Goal: Transaction & Acquisition: Subscribe to service/newsletter

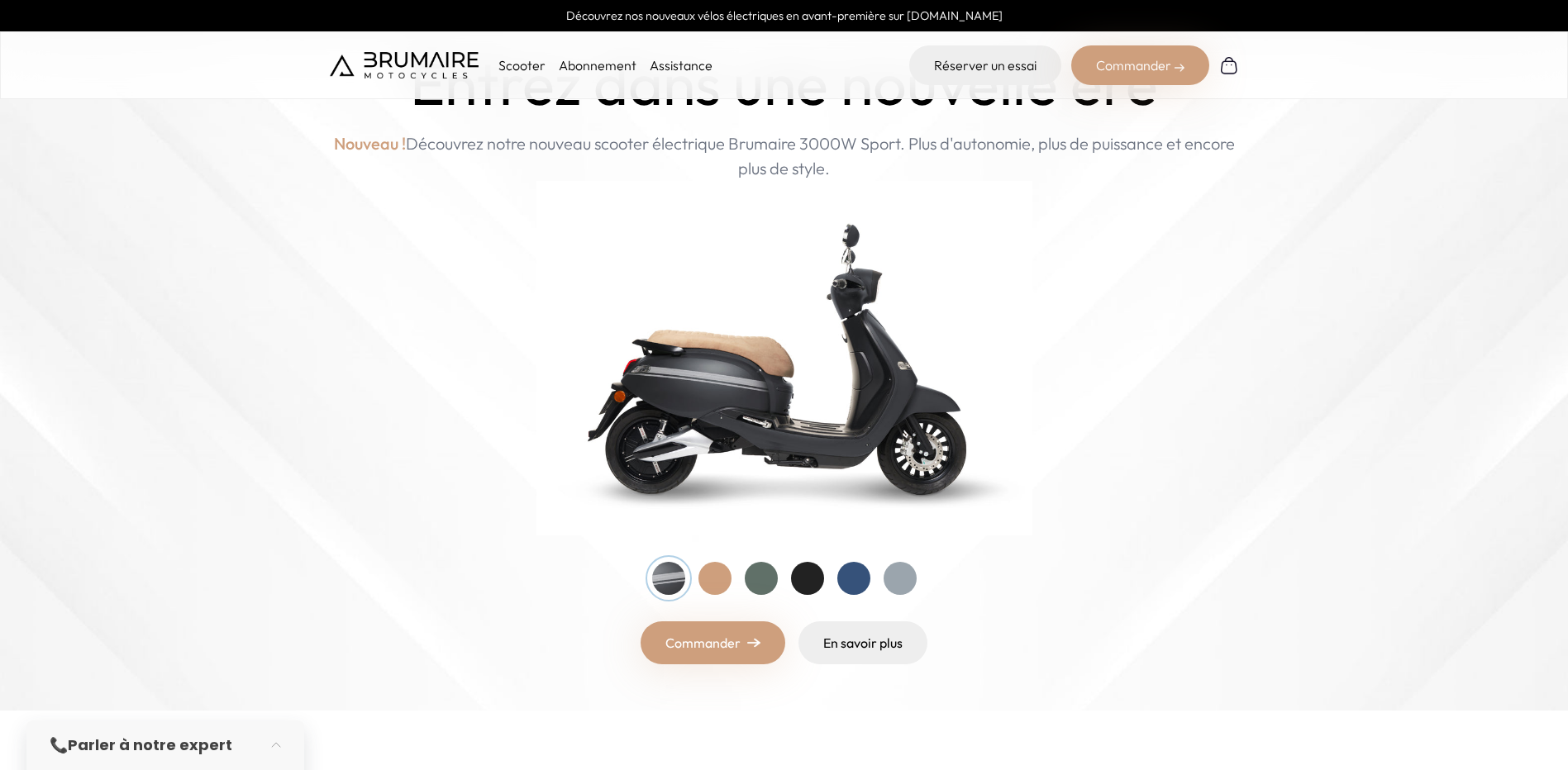
scroll to position [82, 0]
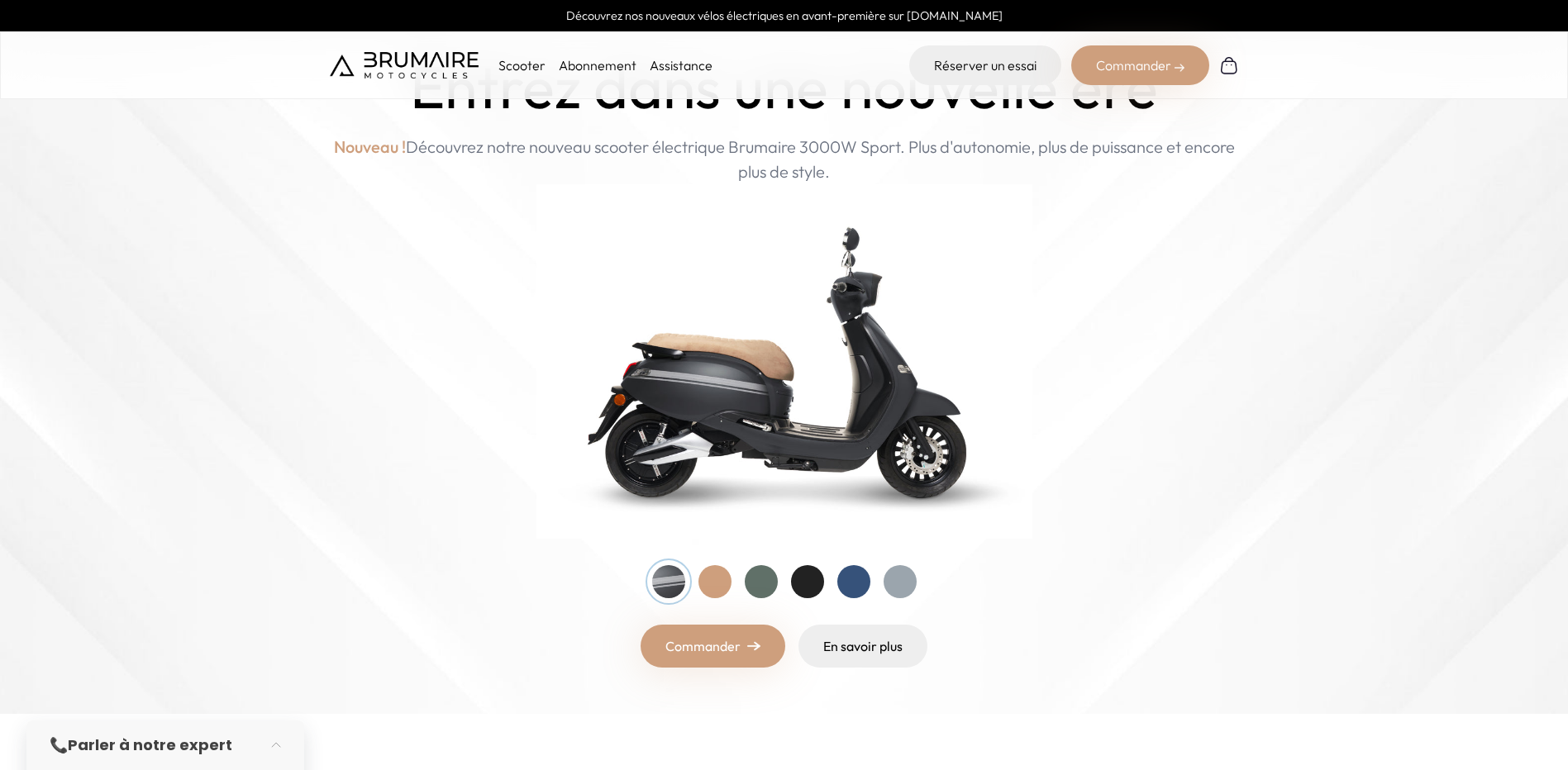
click at [531, 63] on p "Scooter" at bounding box center [522, 66] width 47 height 20
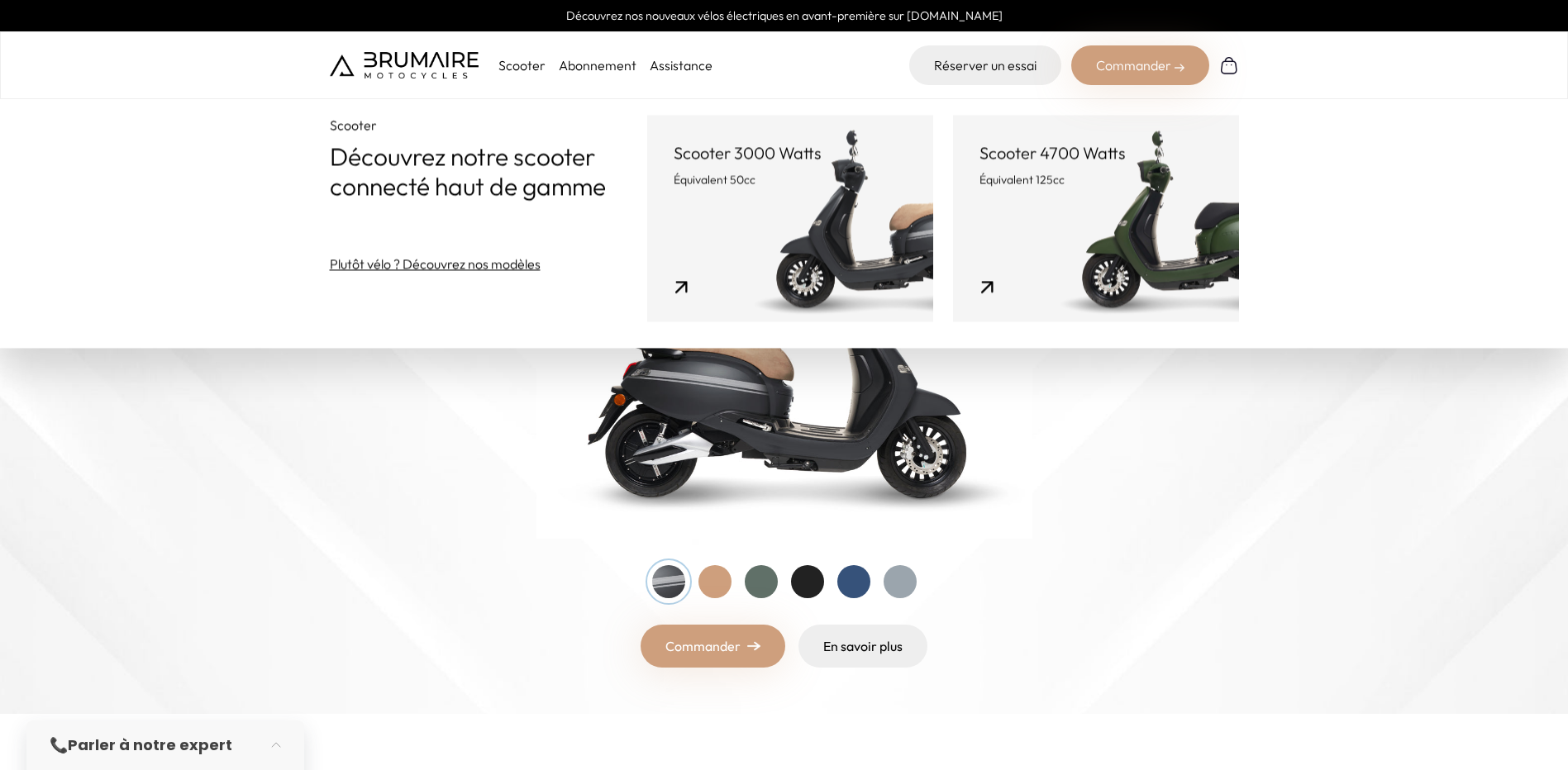
click at [582, 66] on link "Abonnement" at bounding box center [597, 66] width 77 height 17
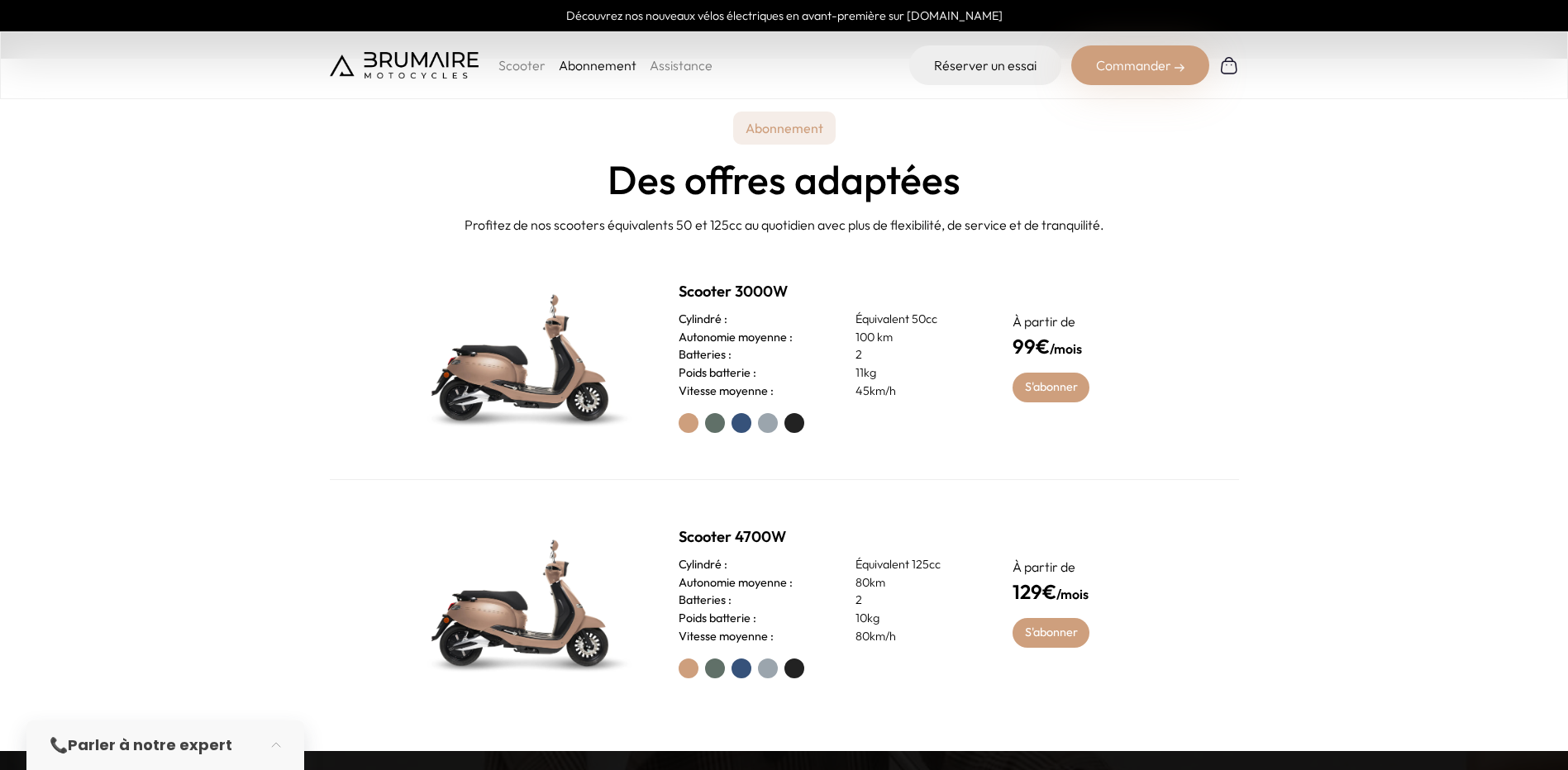
scroll to position [744, 0]
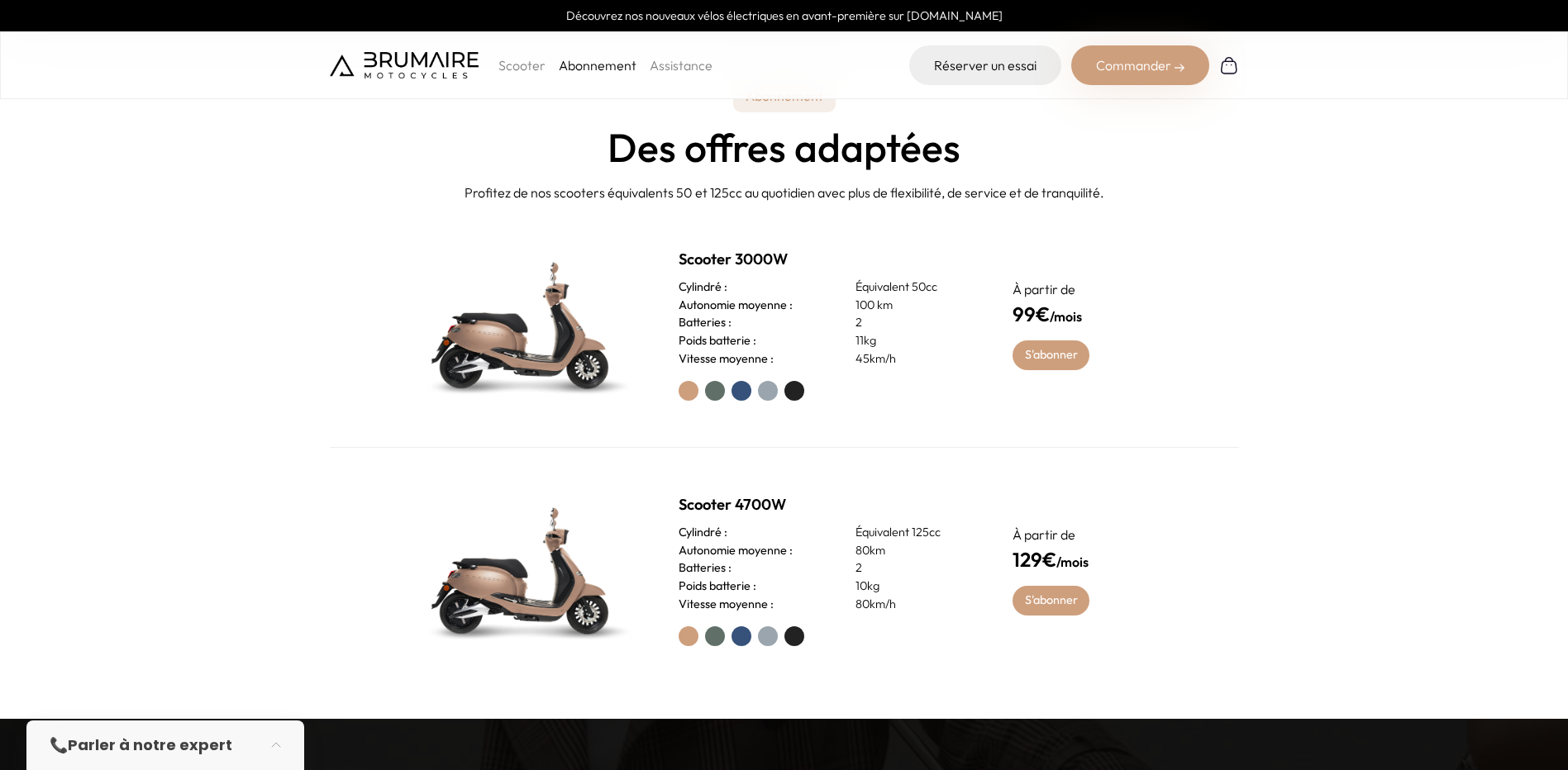
click at [796, 392] on label at bounding box center [794, 391] width 20 height 20
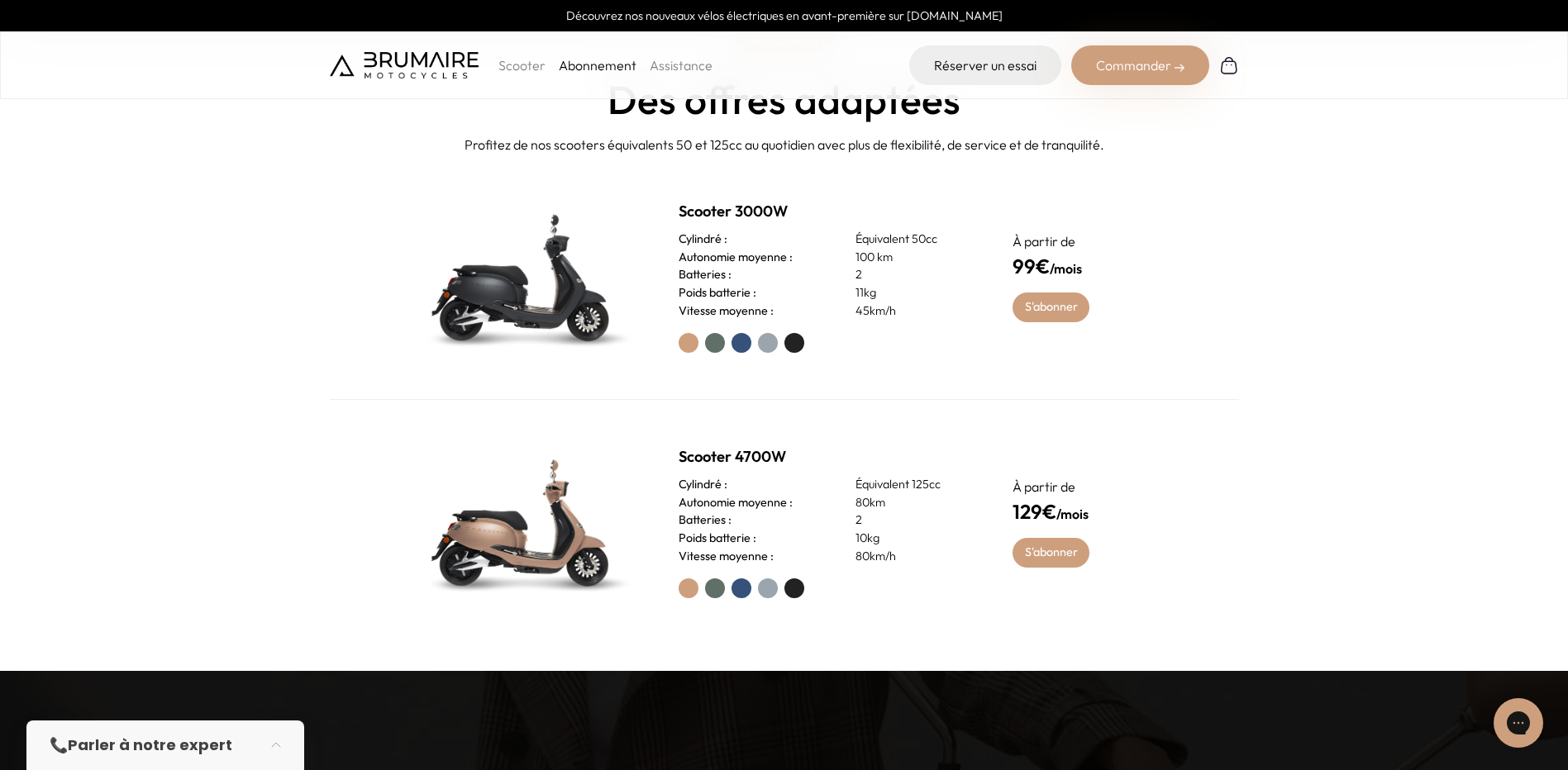
scroll to position [827, 0]
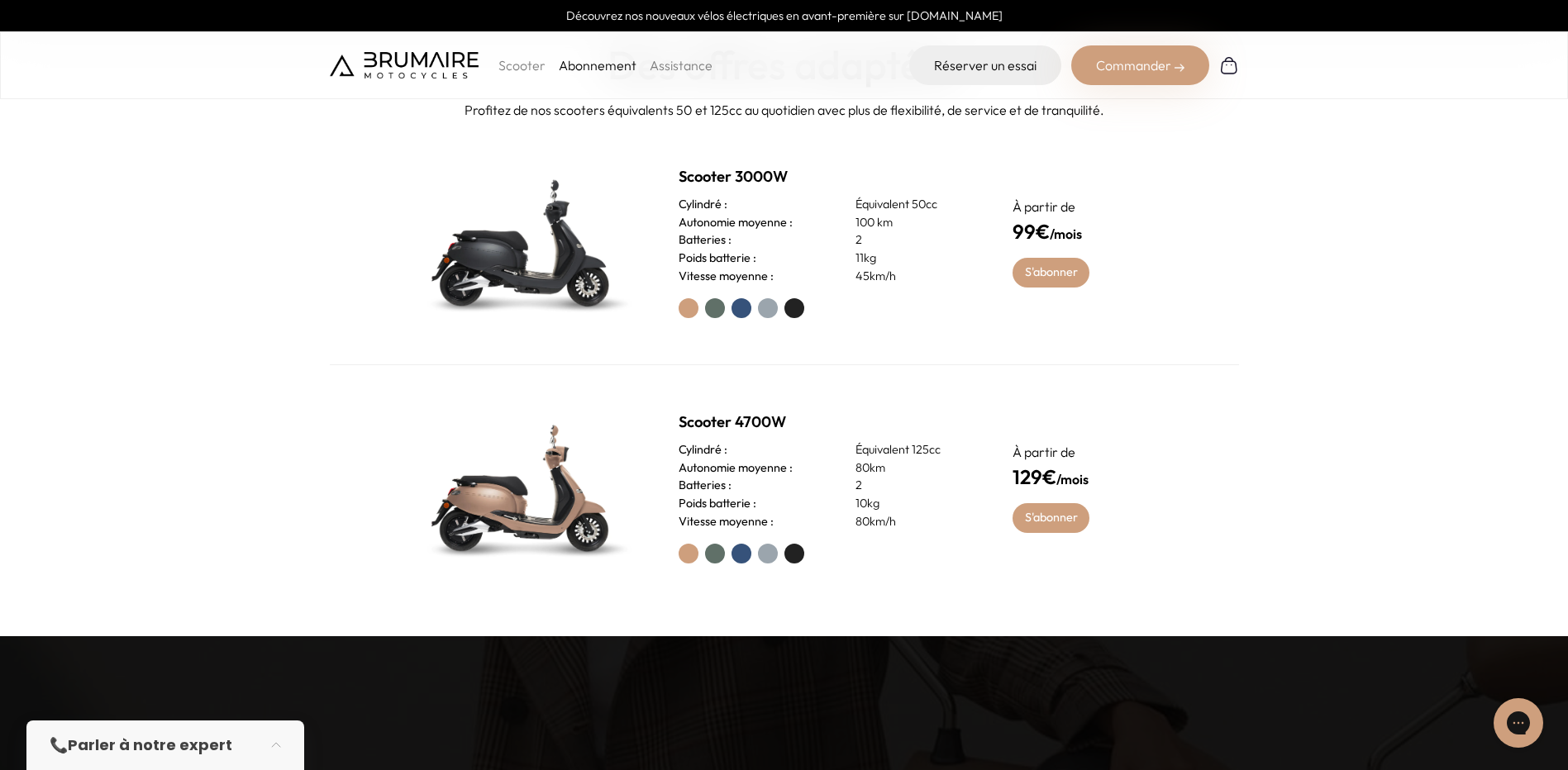
click at [739, 309] on label at bounding box center [742, 308] width 20 height 20
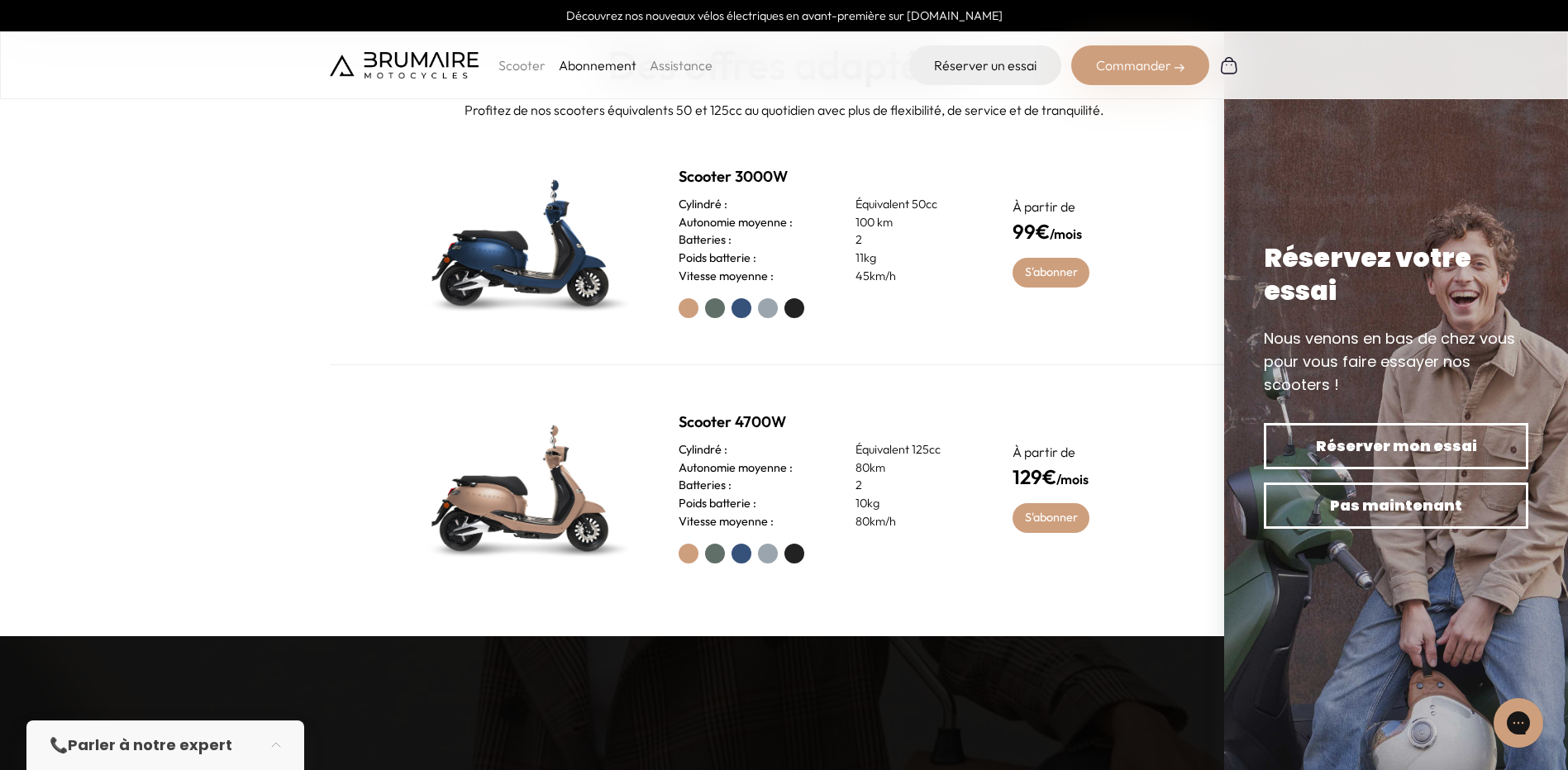
click at [679, 306] on div "Scooter 3000W Cylindré : Équivalent 50cc Autonomie moyenne : 100 km Batteries :…" at bounding box center [784, 242] width 909 height 246
click at [685, 306] on label at bounding box center [688, 308] width 20 height 20
click at [721, 310] on label at bounding box center [715, 308] width 20 height 20
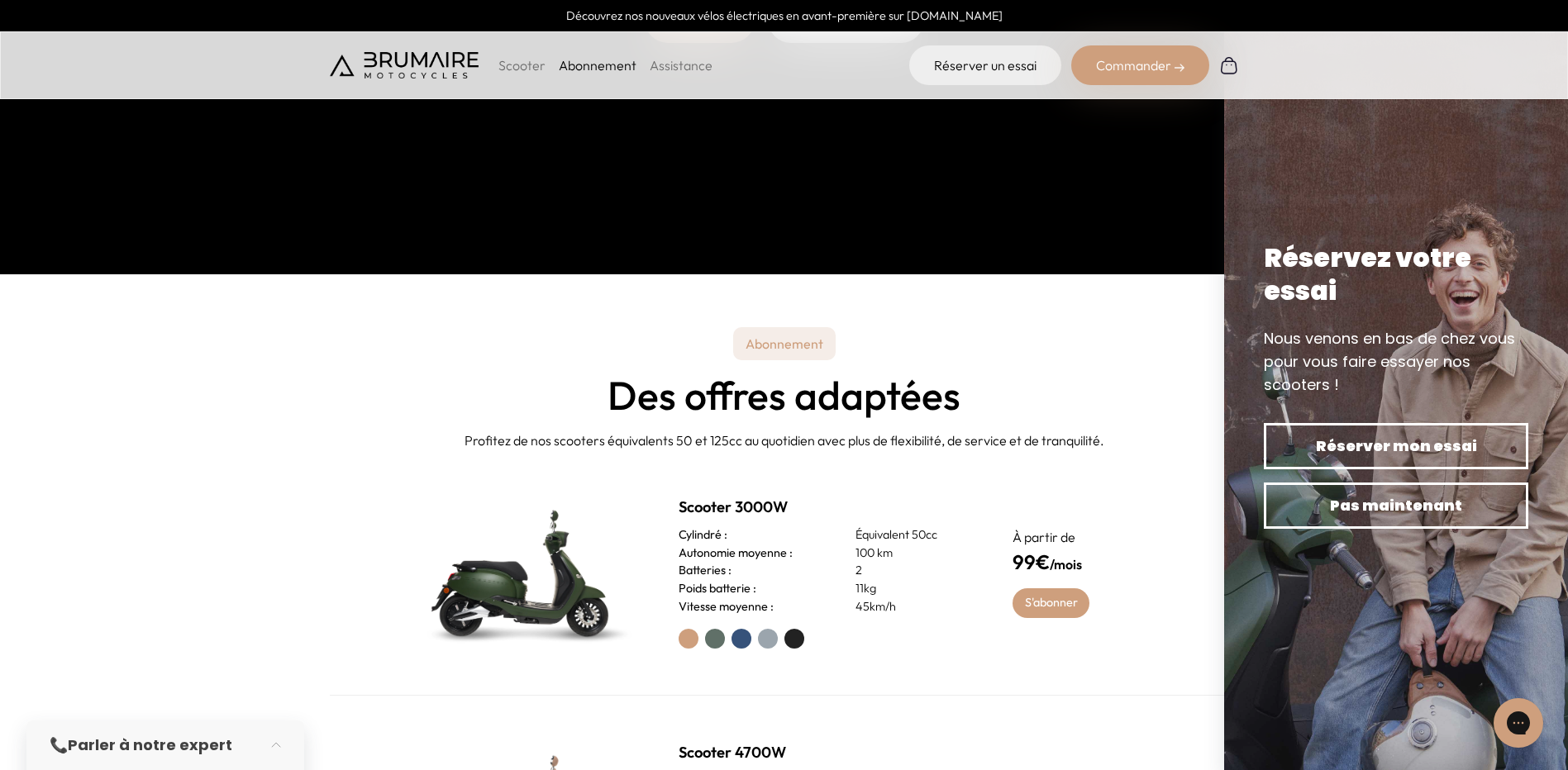
scroll to position [661, 0]
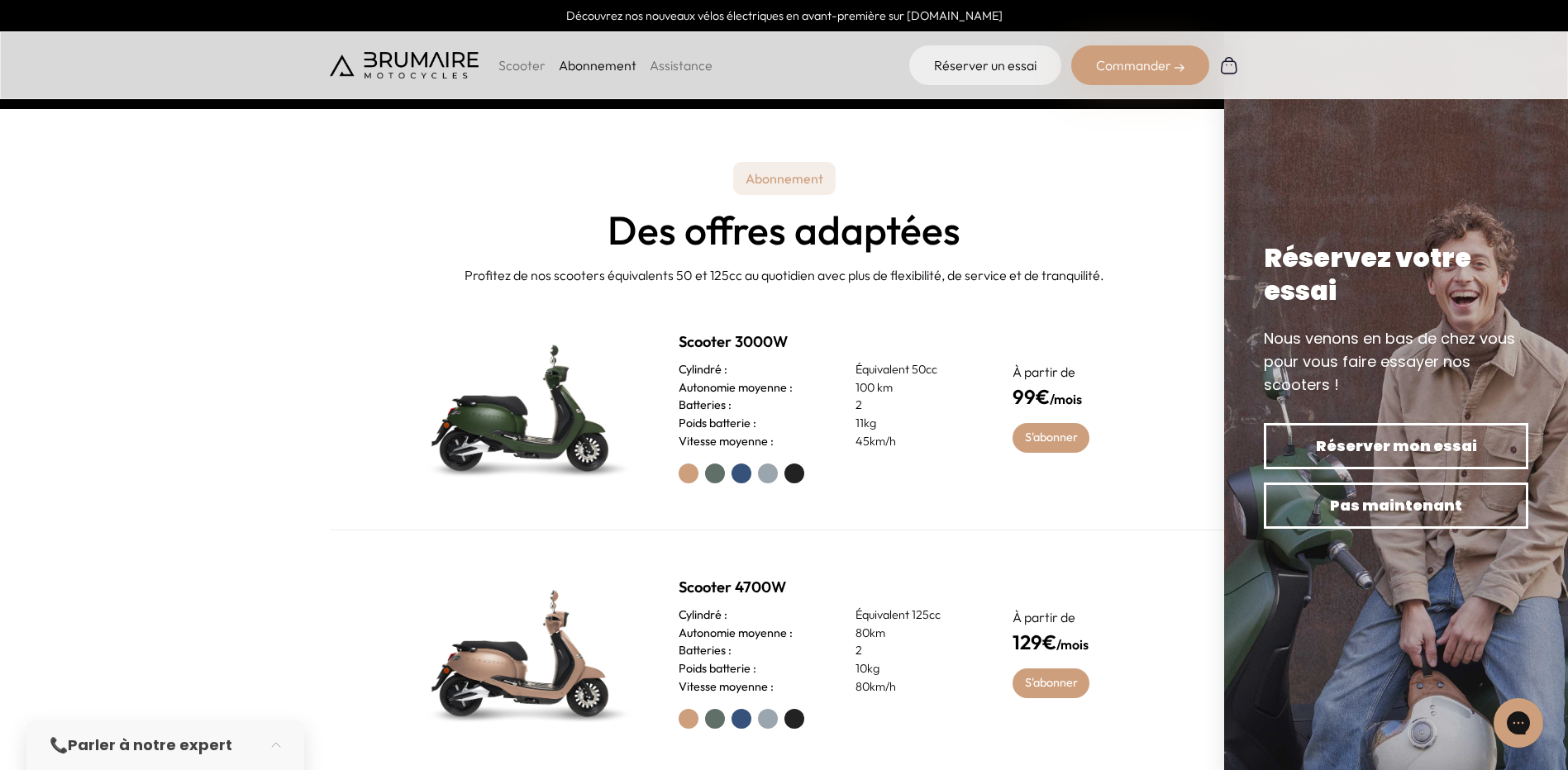
click at [743, 472] on label at bounding box center [742, 474] width 20 height 20
click at [712, 471] on label at bounding box center [715, 474] width 20 height 20
click at [769, 465] on label at bounding box center [768, 474] width 20 height 20
click at [796, 471] on label at bounding box center [794, 474] width 20 height 20
click at [708, 471] on label at bounding box center [715, 474] width 20 height 20
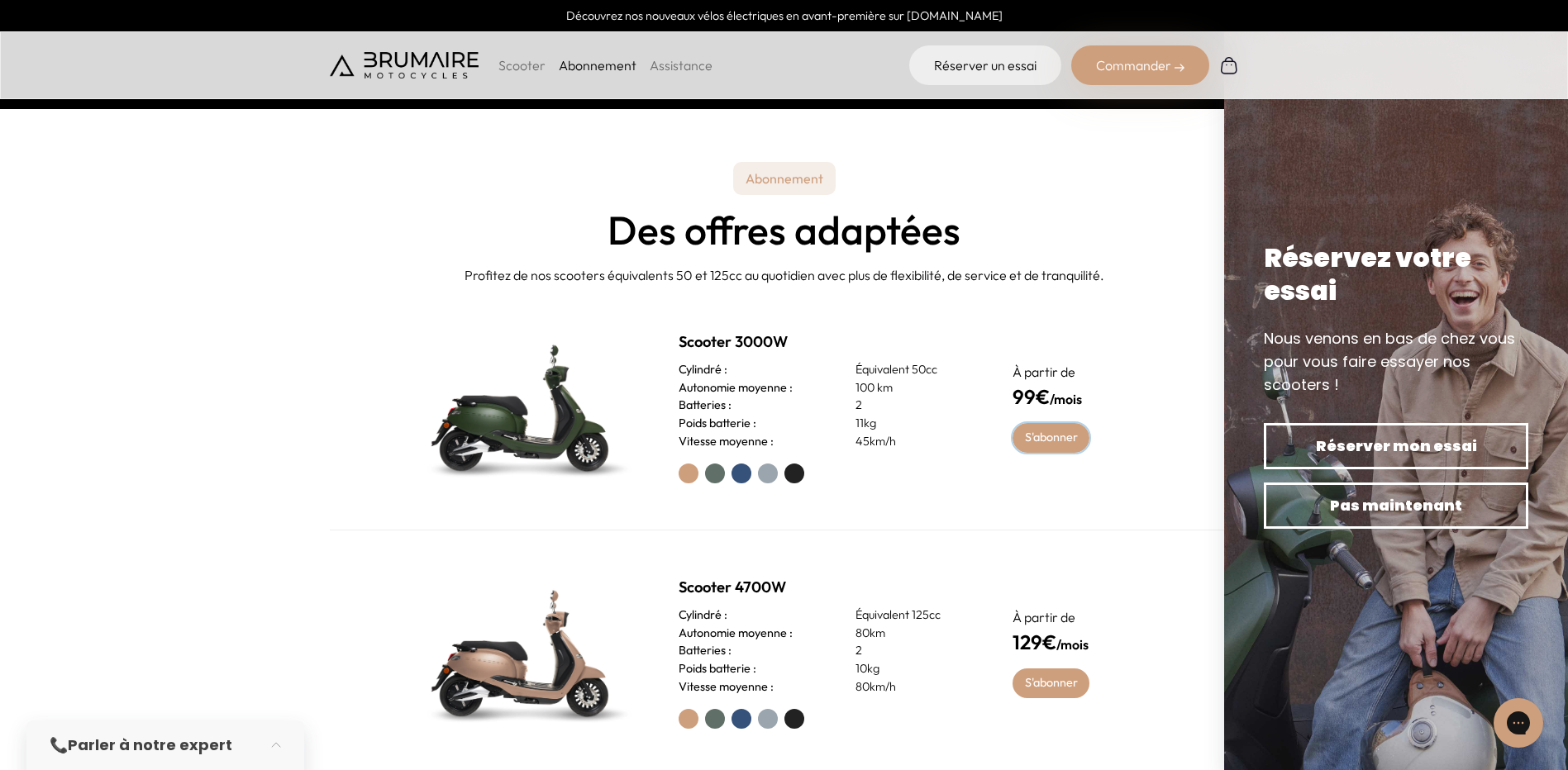
click at [1063, 444] on link "S'abonner" at bounding box center [1050, 438] width 77 height 30
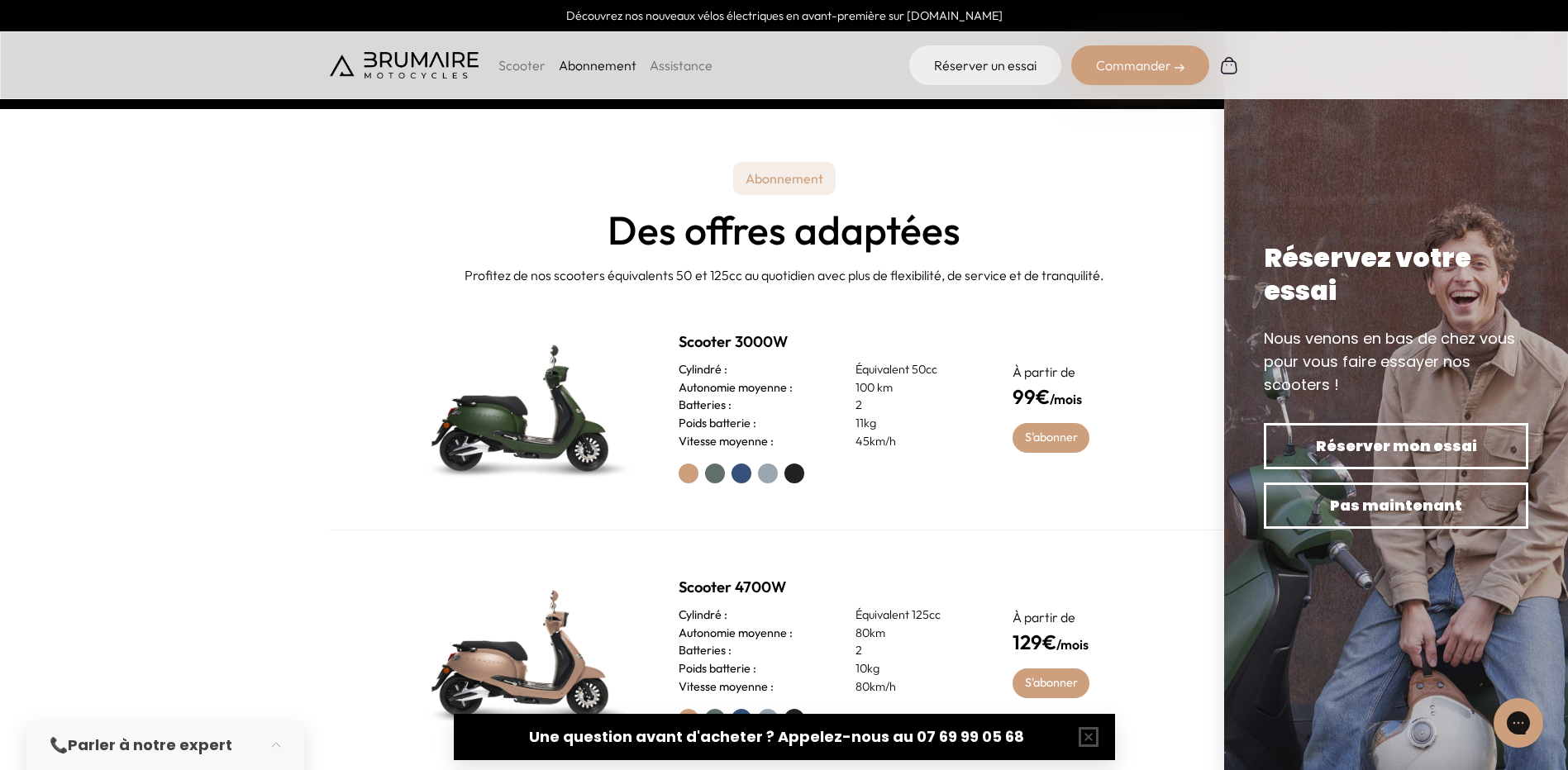
click at [656, 62] on link "Assistance" at bounding box center [680, 66] width 62 height 17
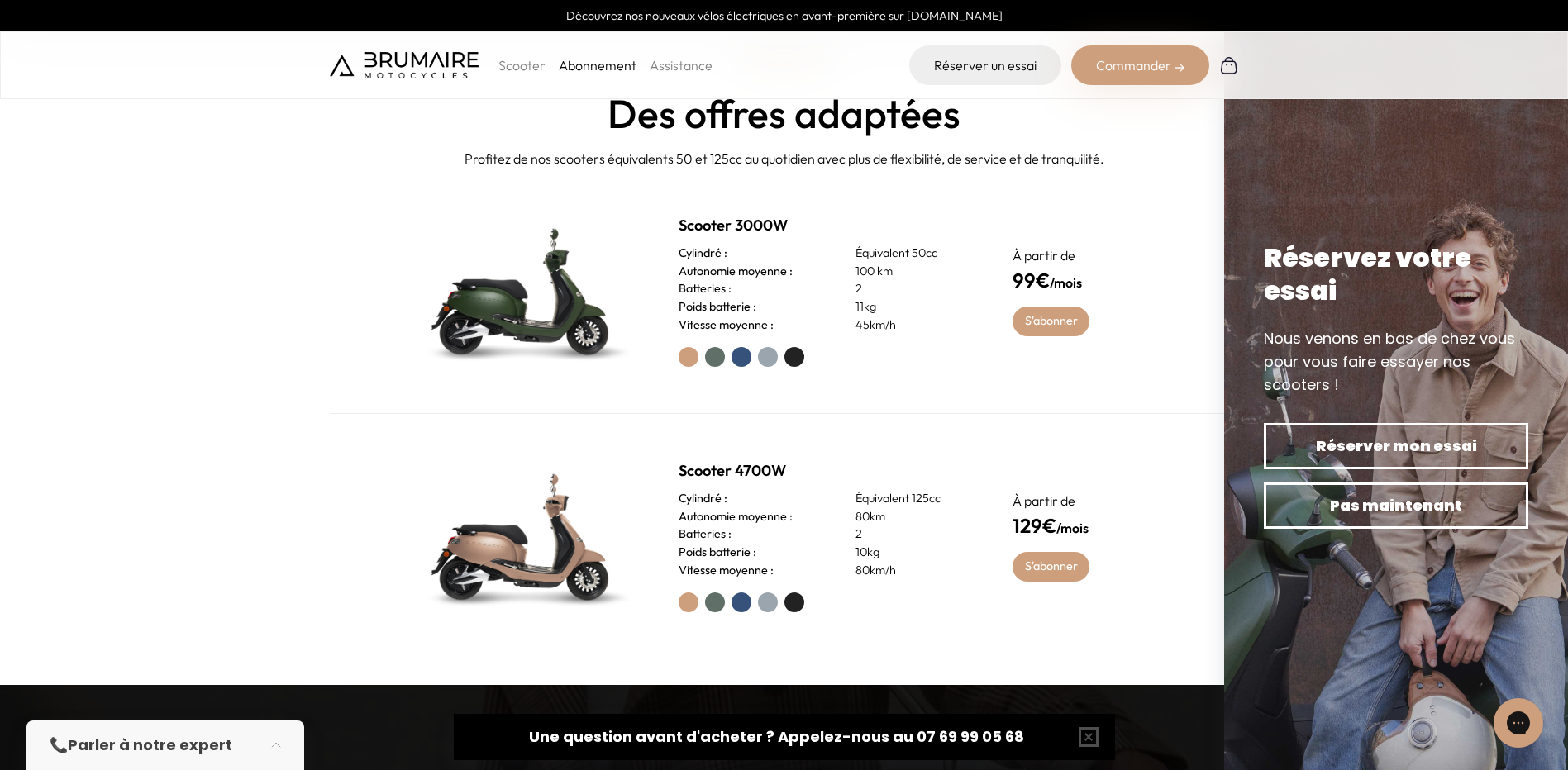
scroll to position [827, 0]
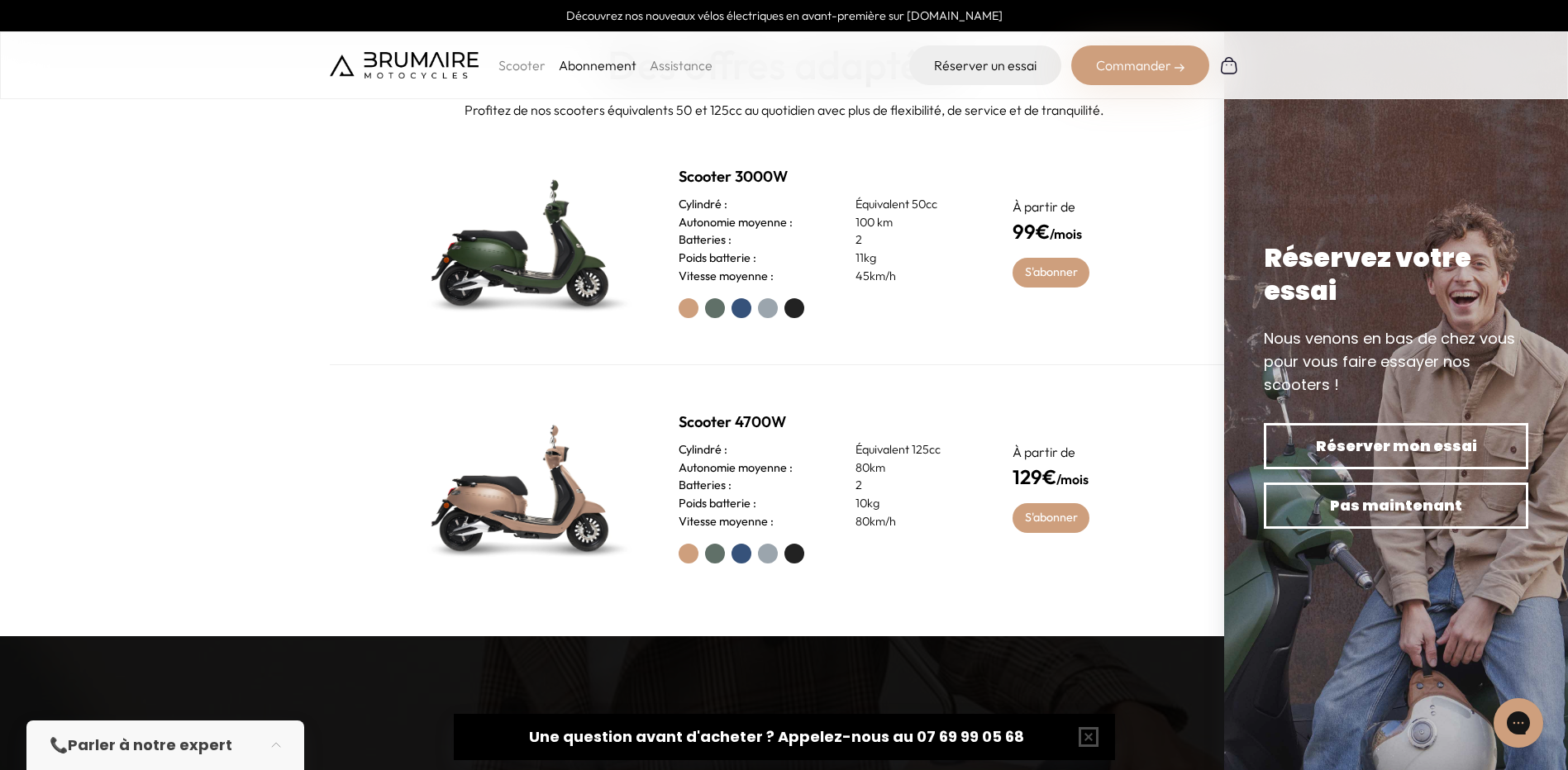
click at [525, 63] on p "Scooter" at bounding box center [522, 66] width 47 height 20
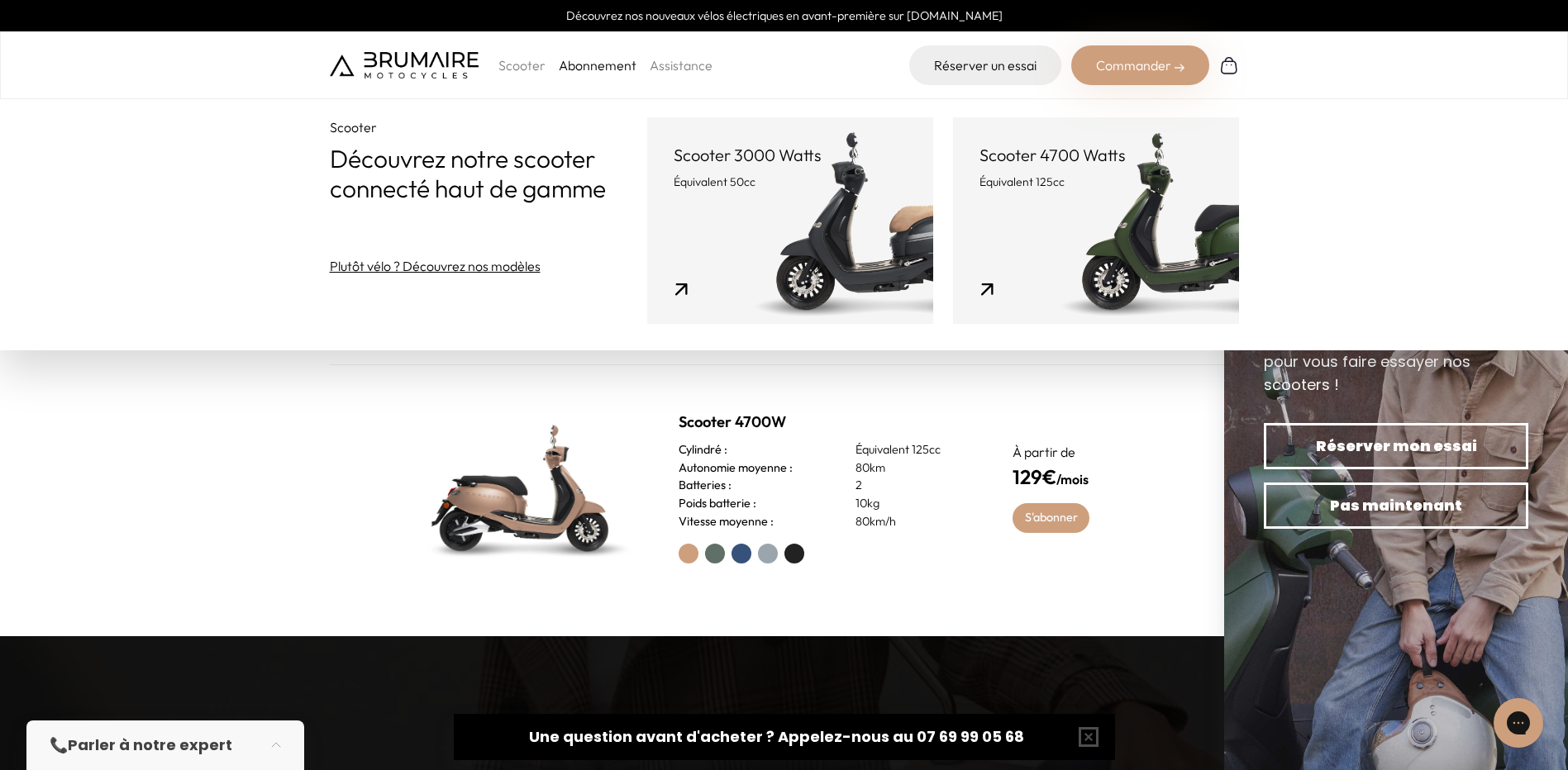
click at [799, 199] on link "Scooter 3000 Watts Équivalent 50cc" at bounding box center [790, 221] width 286 height 206
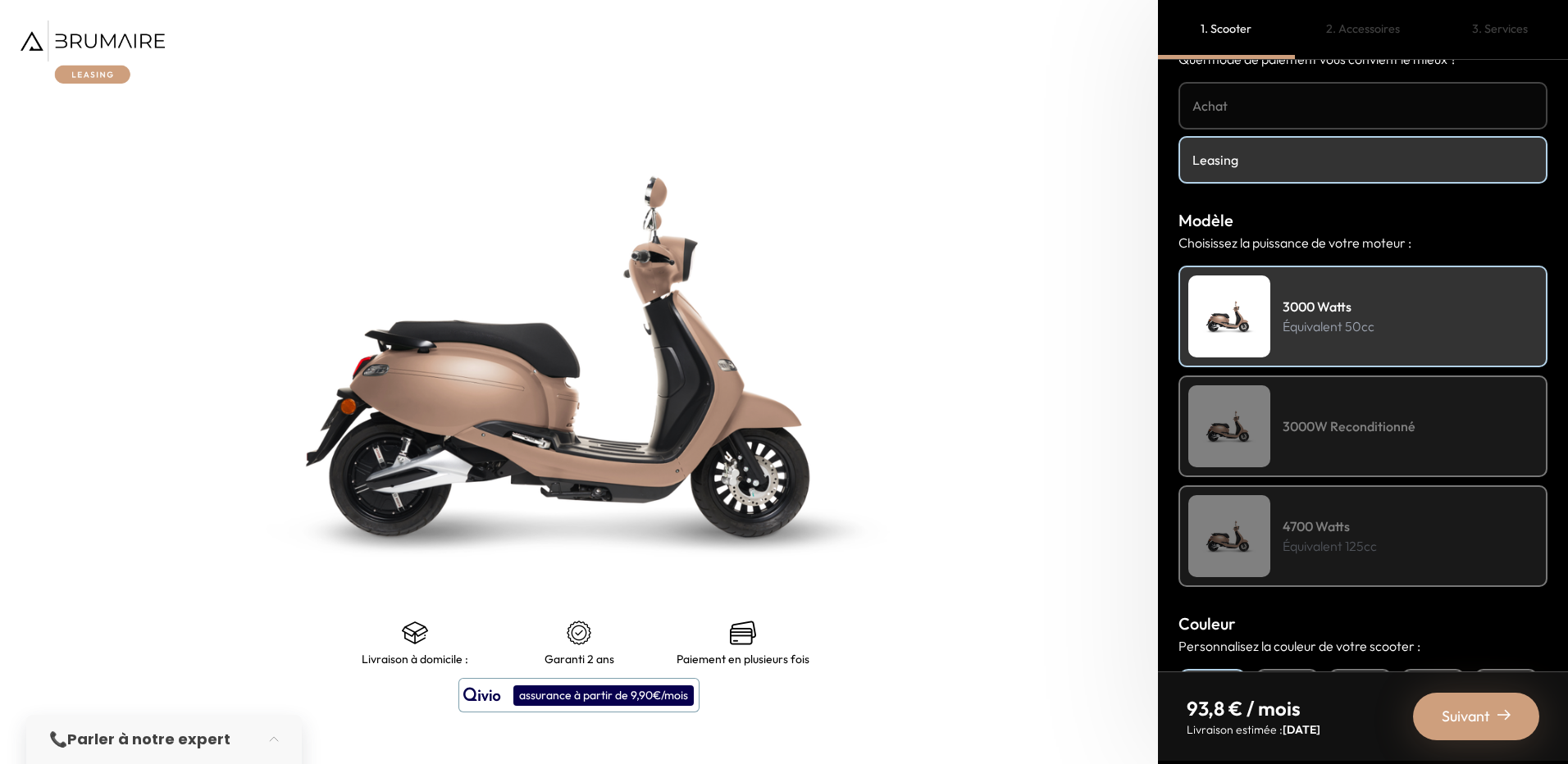
scroll to position [82, 0]
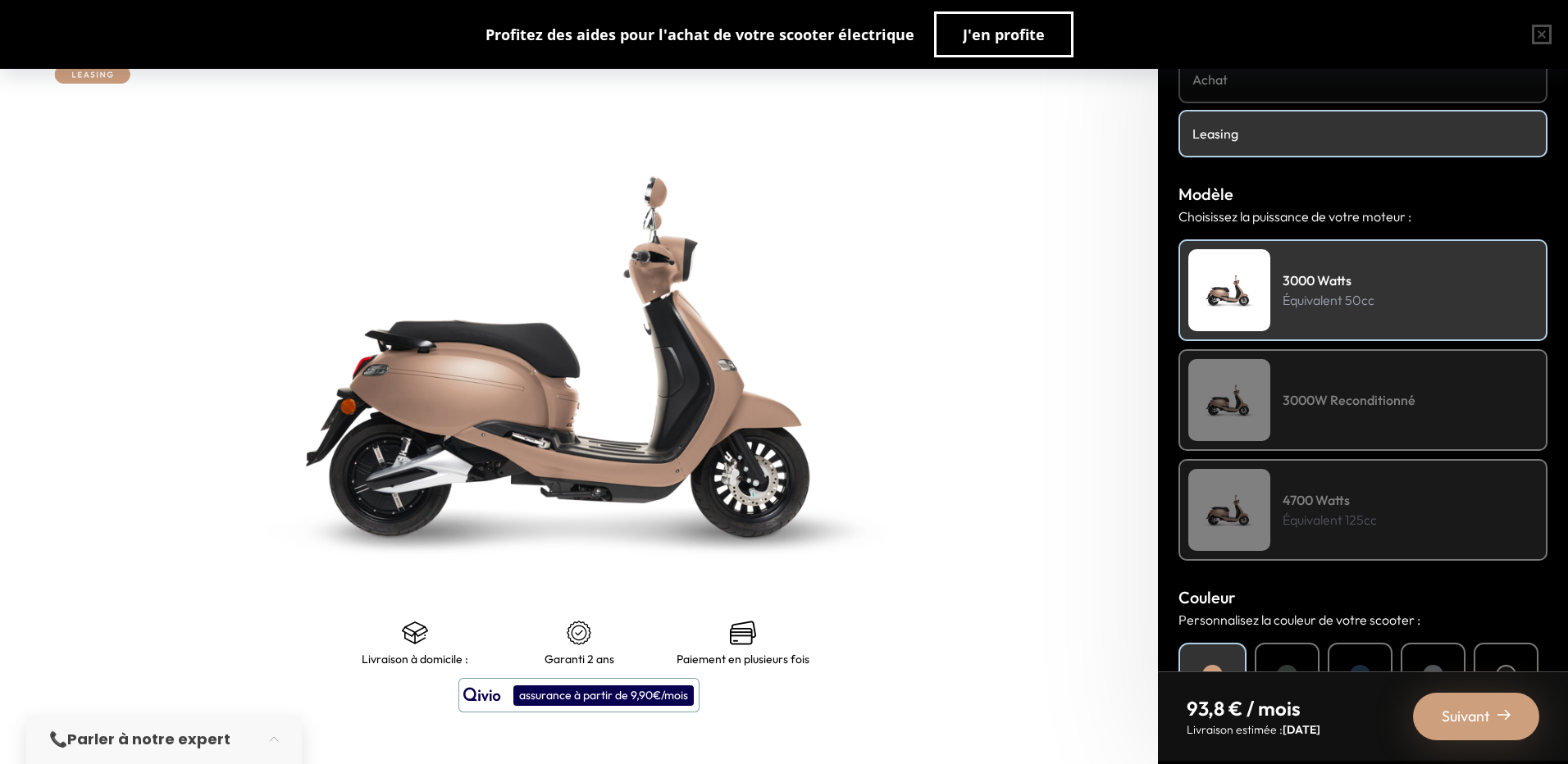
click at [1333, 412] on div "3000W Reconditionné" at bounding box center [1363, 400] width 369 height 102
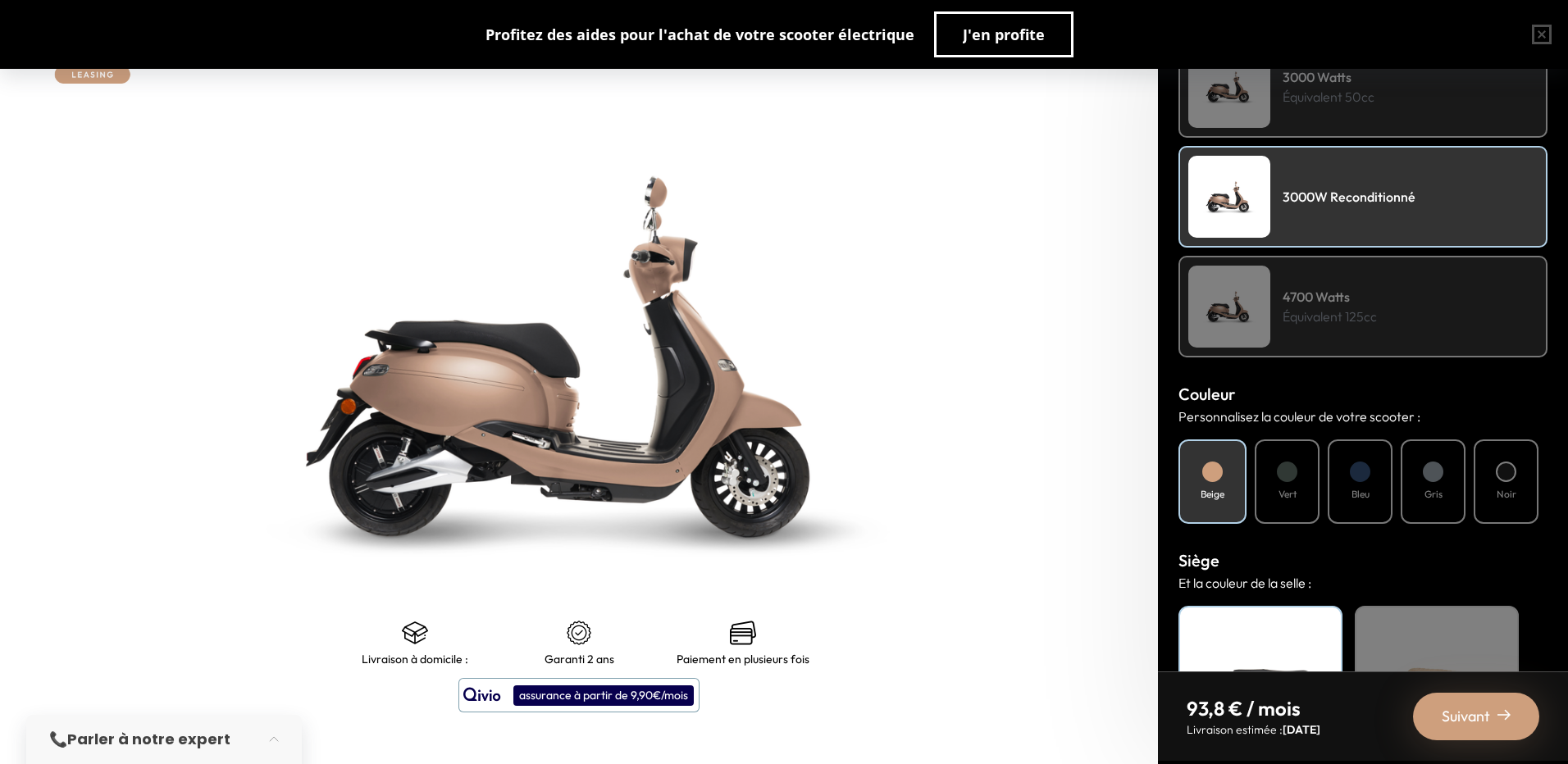
scroll to position [328, 0]
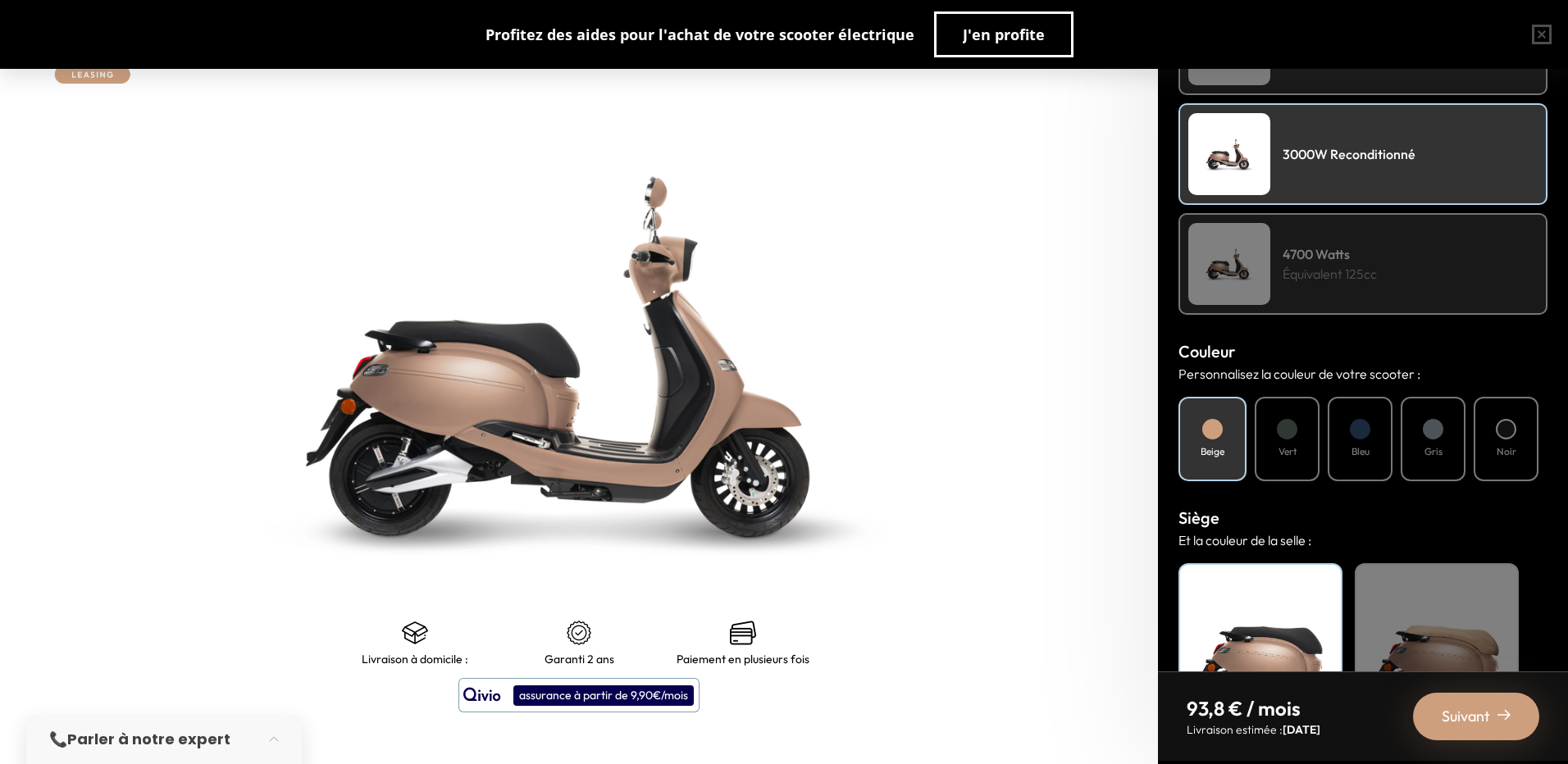
click at [1291, 430] on div at bounding box center [1287, 429] width 21 height 21
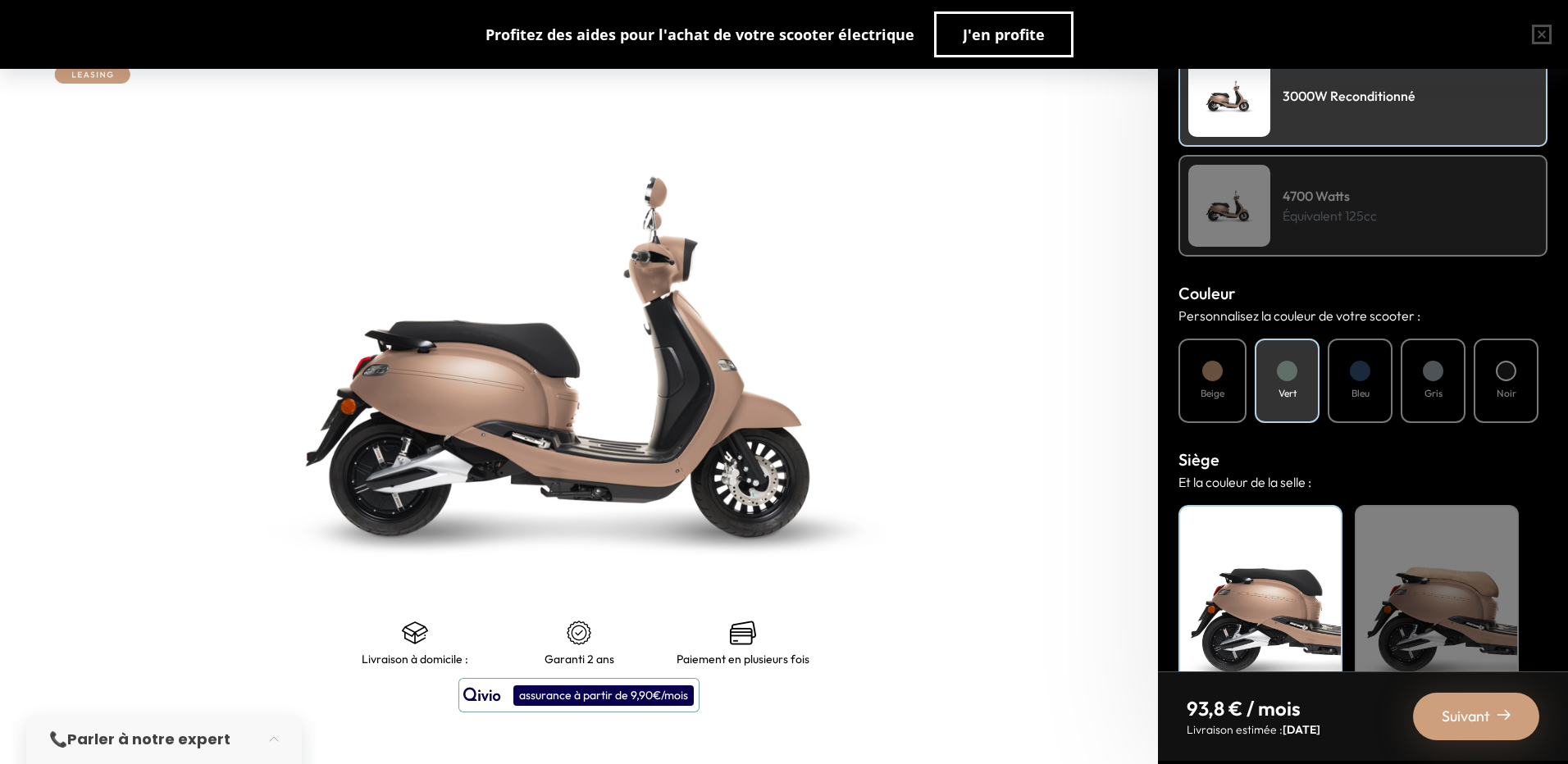
scroll to position [445, 0]
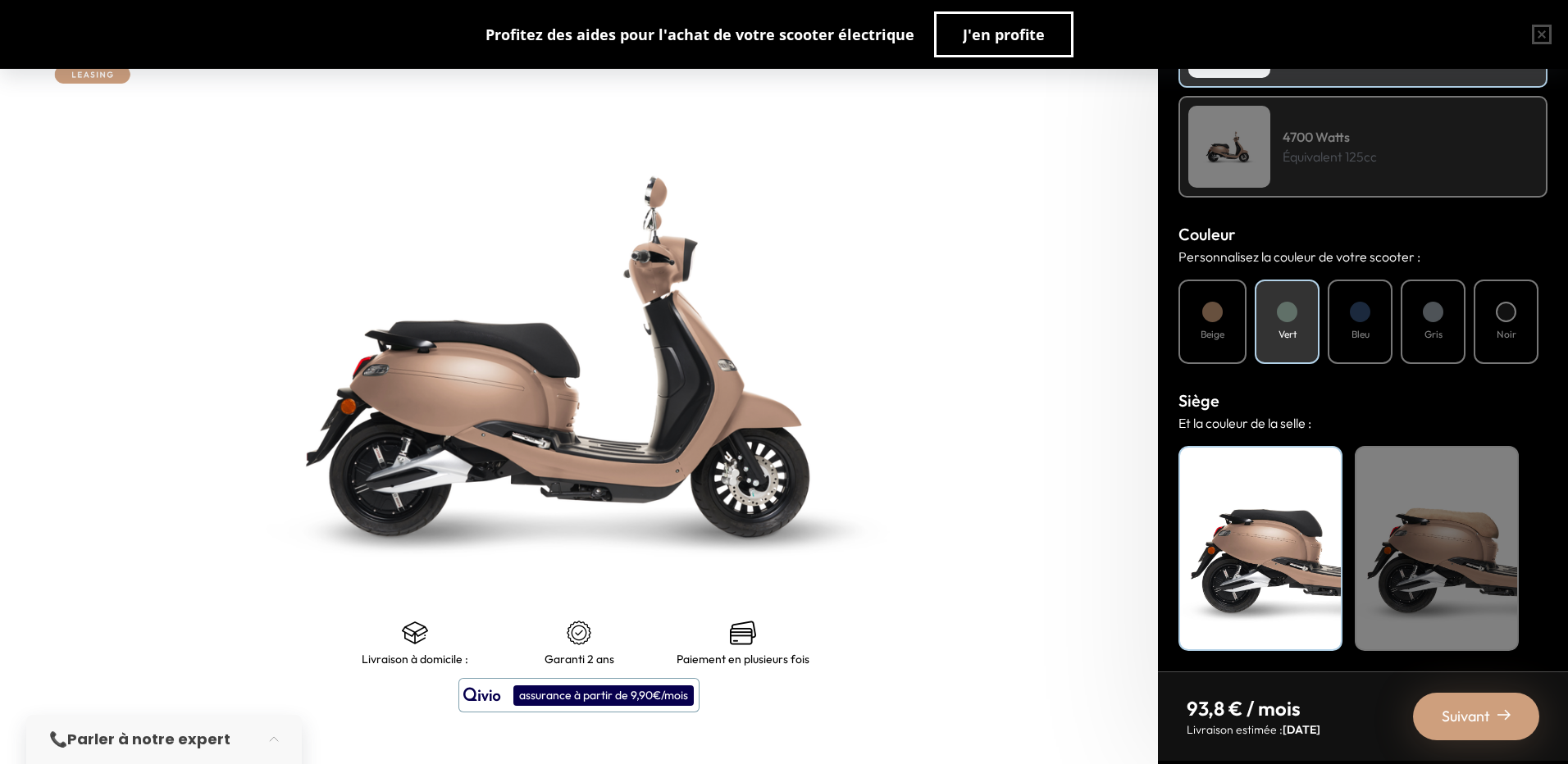
click at [1270, 543] on div "Noir" at bounding box center [1261, 548] width 164 height 205
click at [1459, 720] on span "Suivant" at bounding box center [1466, 717] width 49 height 23
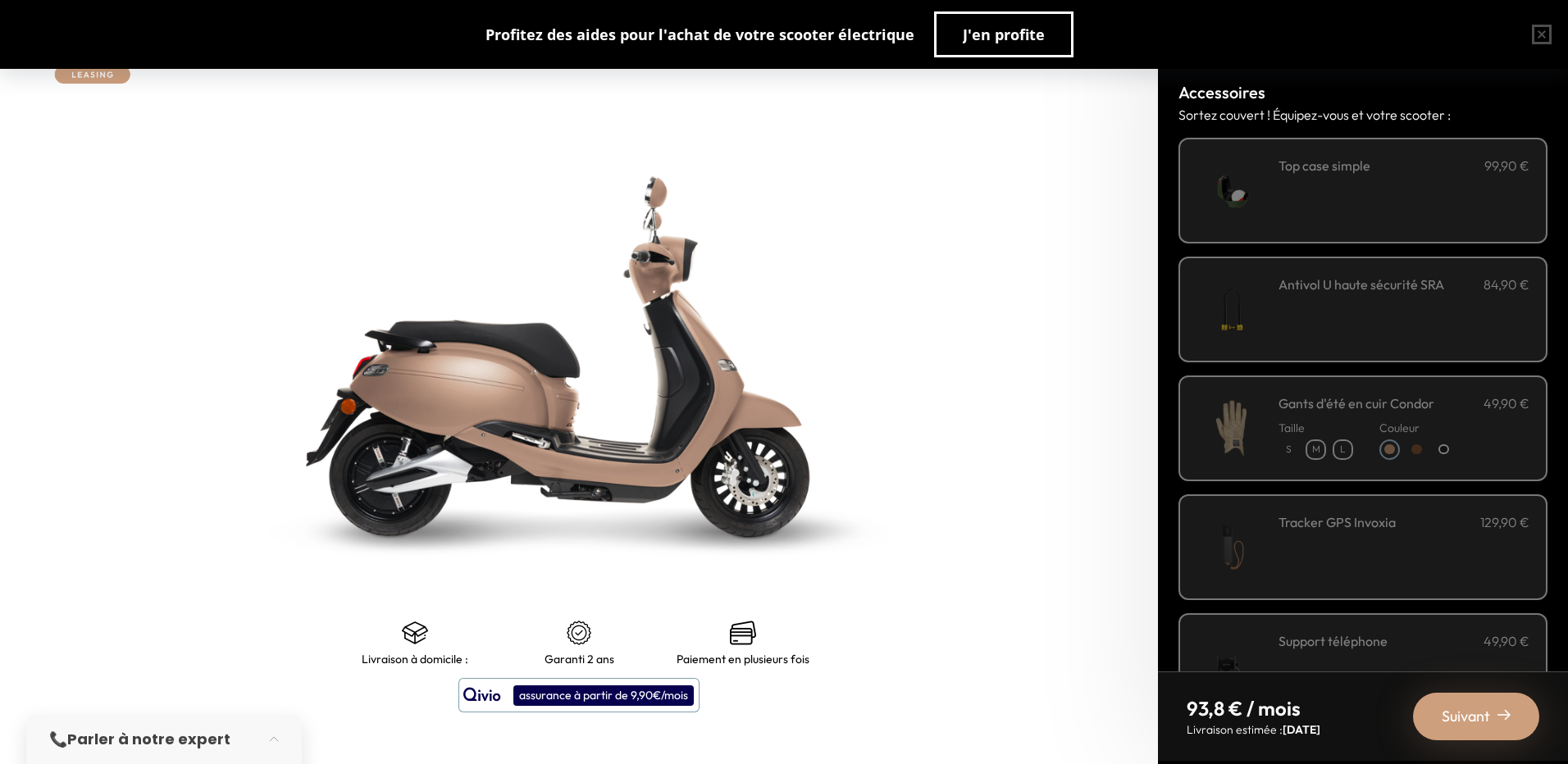
click at [1243, 198] on img at bounding box center [1232, 191] width 69 height 69
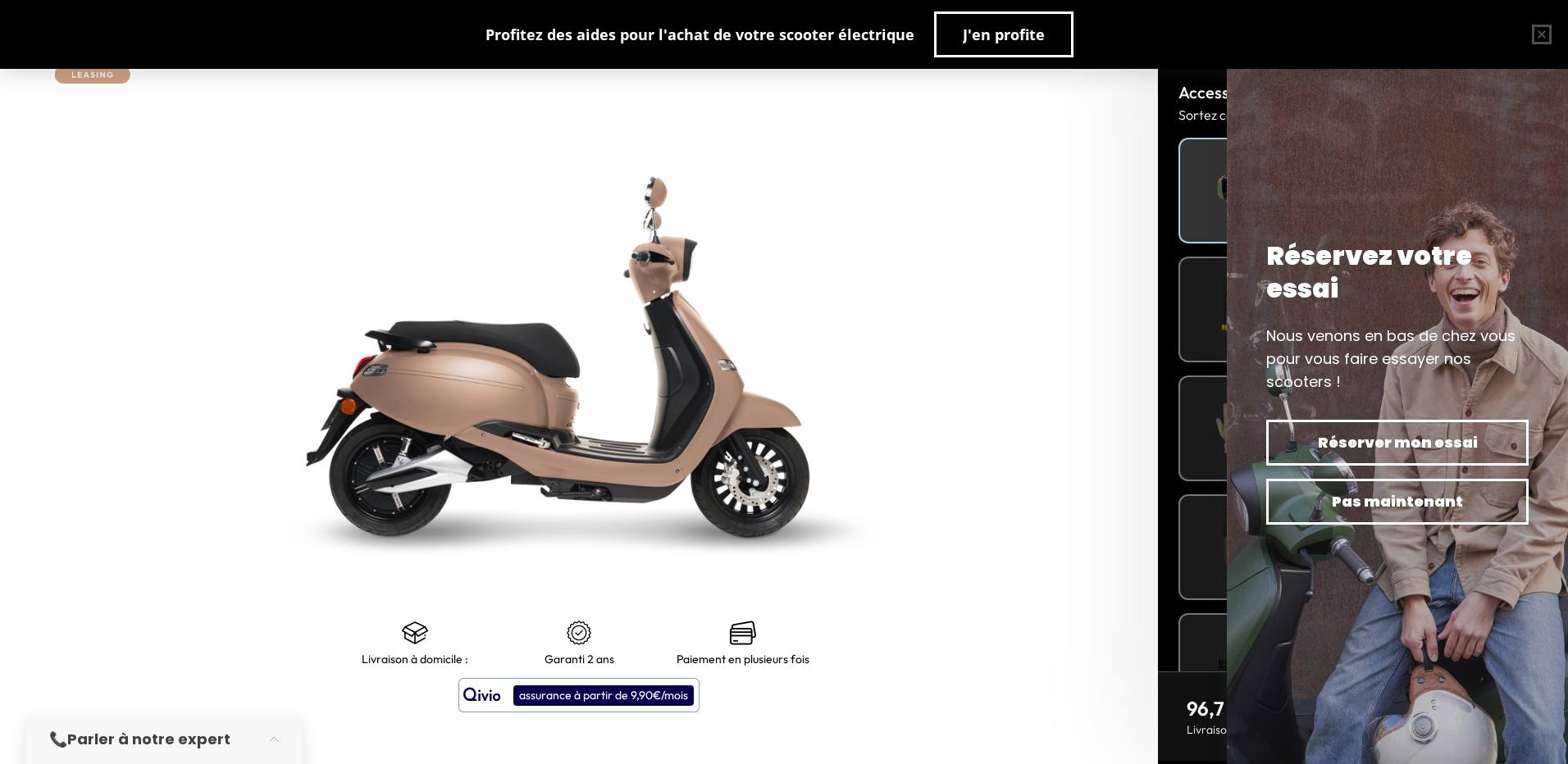
scroll to position [0, 0]
click at [911, 372] on img at bounding box center [579, 356] width 1448 height 956
click at [1536, 39] on button "button" at bounding box center [1542, 35] width 53 height 53
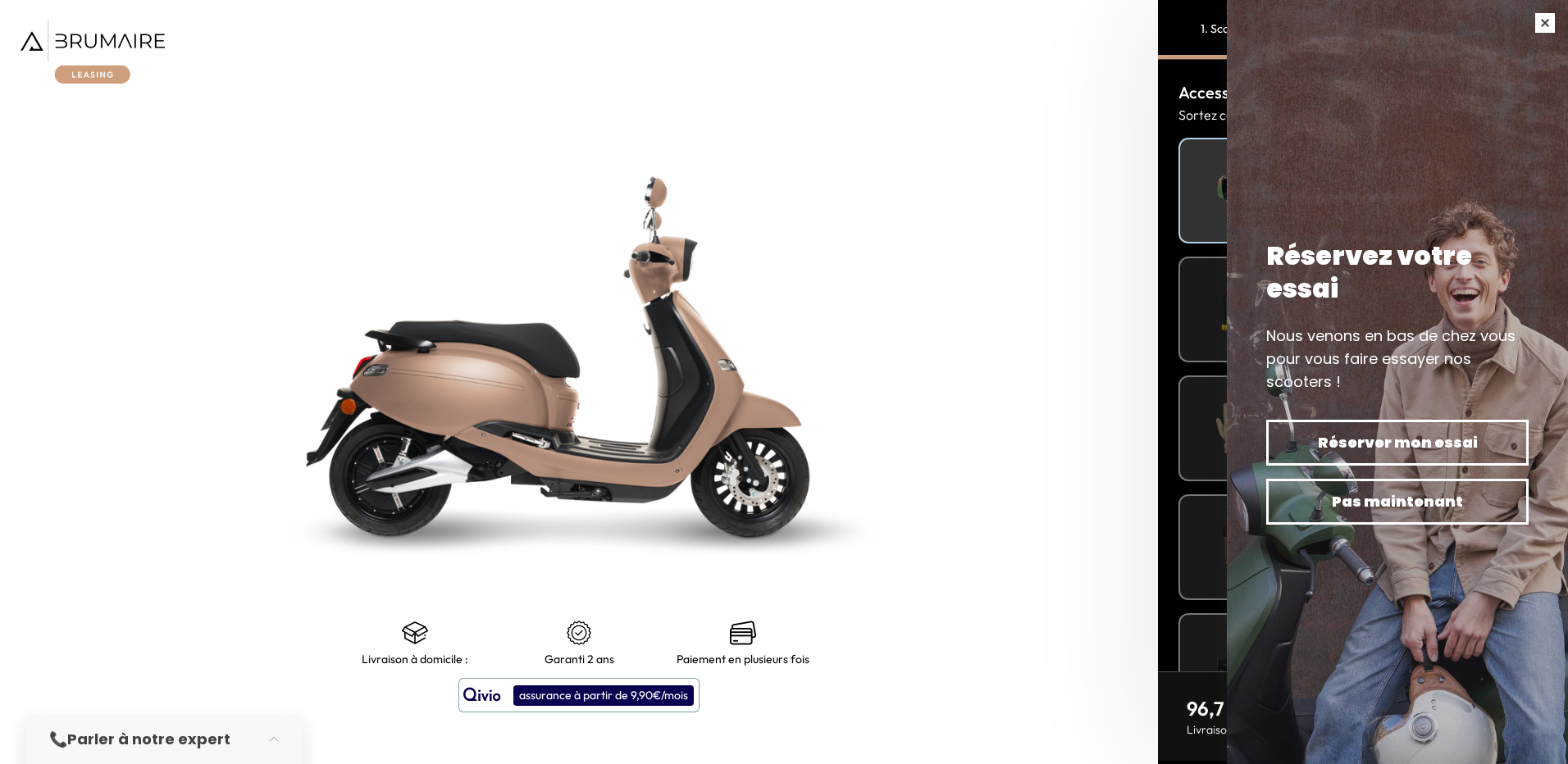
click at [1539, 26] on button "button" at bounding box center [1546, 23] width 46 height 46
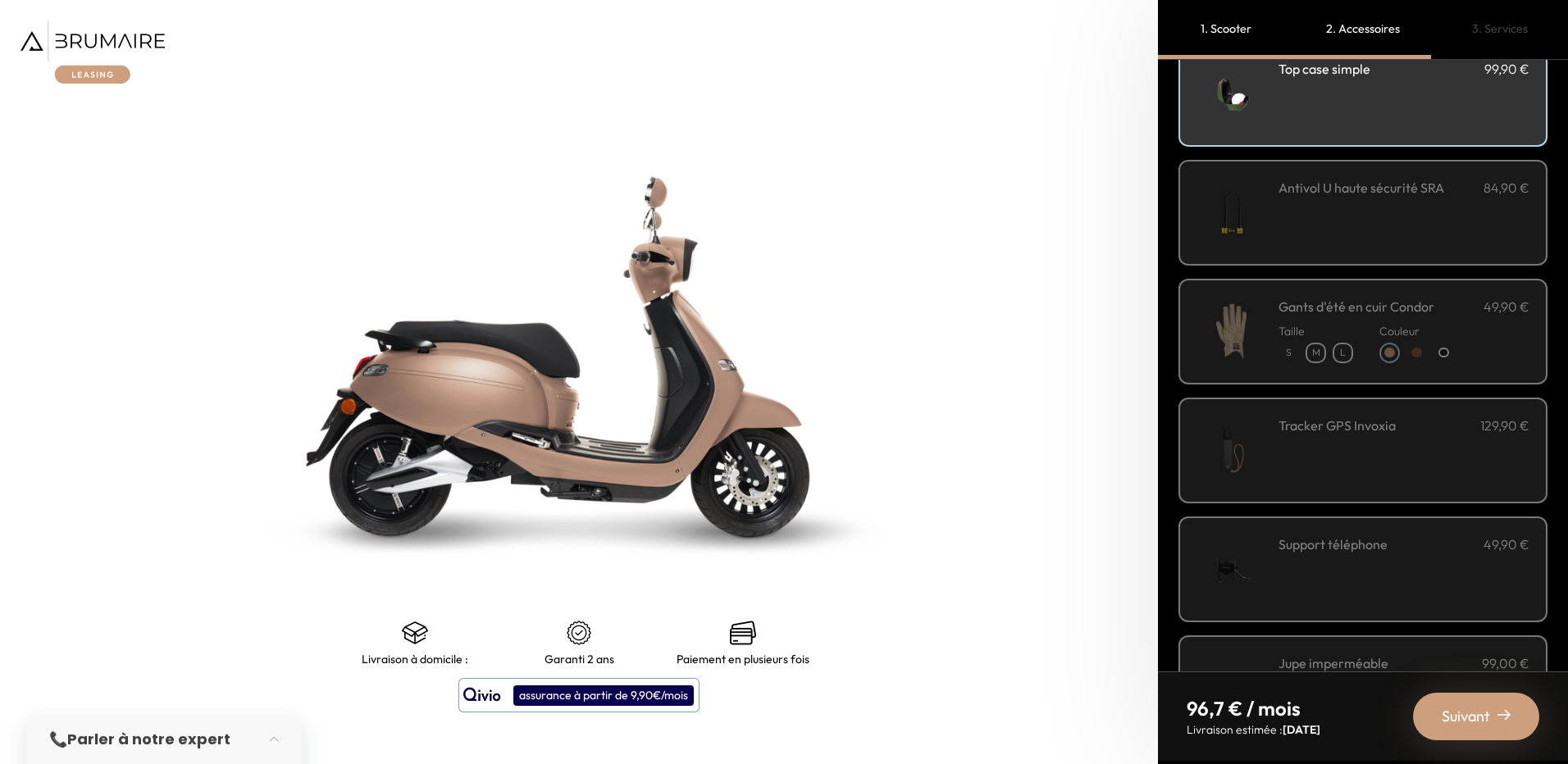
scroll to position [15, 0]
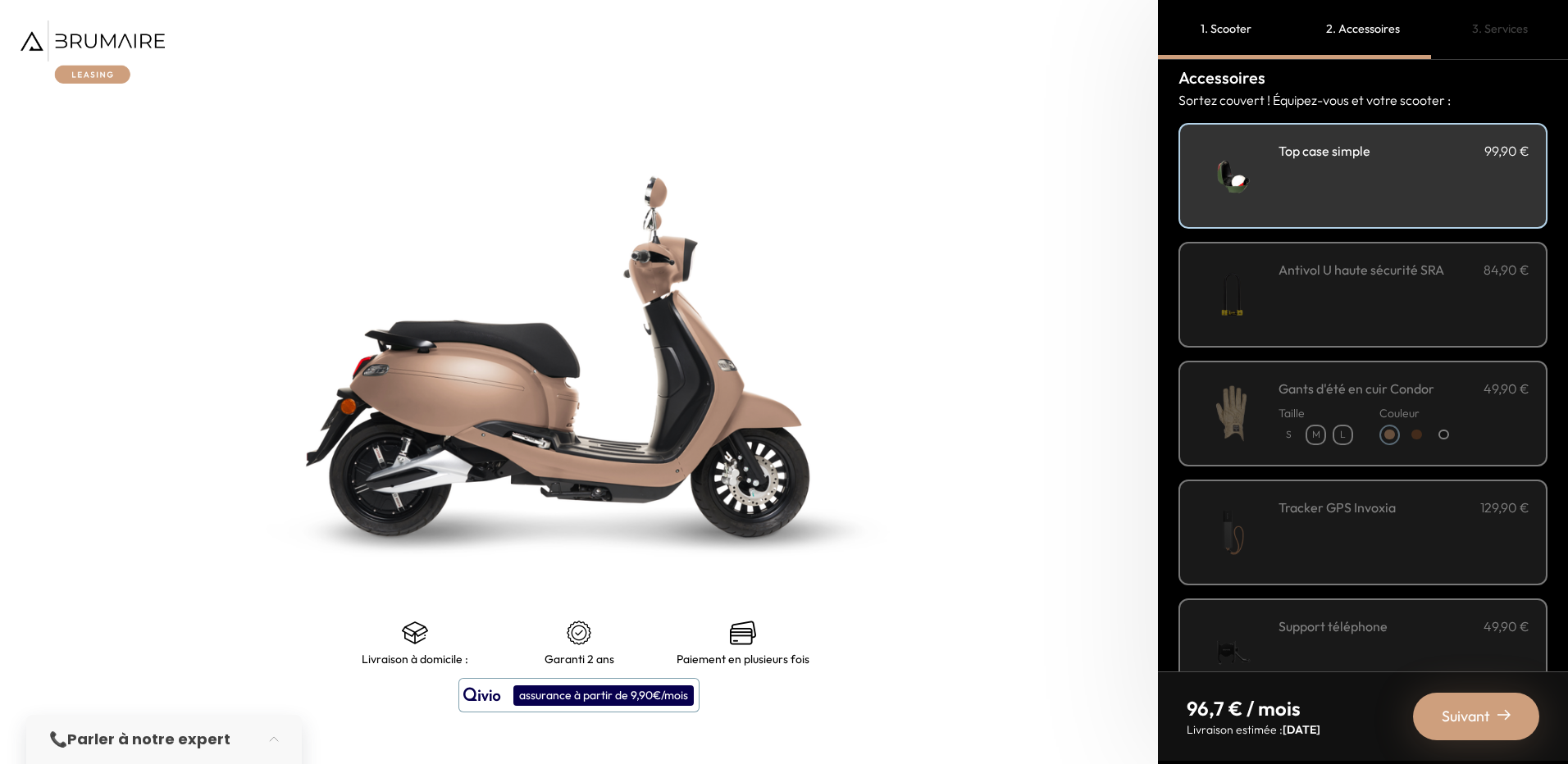
click at [1364, 285] on div "Antivol U haute sécurité SRA 84,90 €" at bounding box center [1404, 295] width 251 height 69
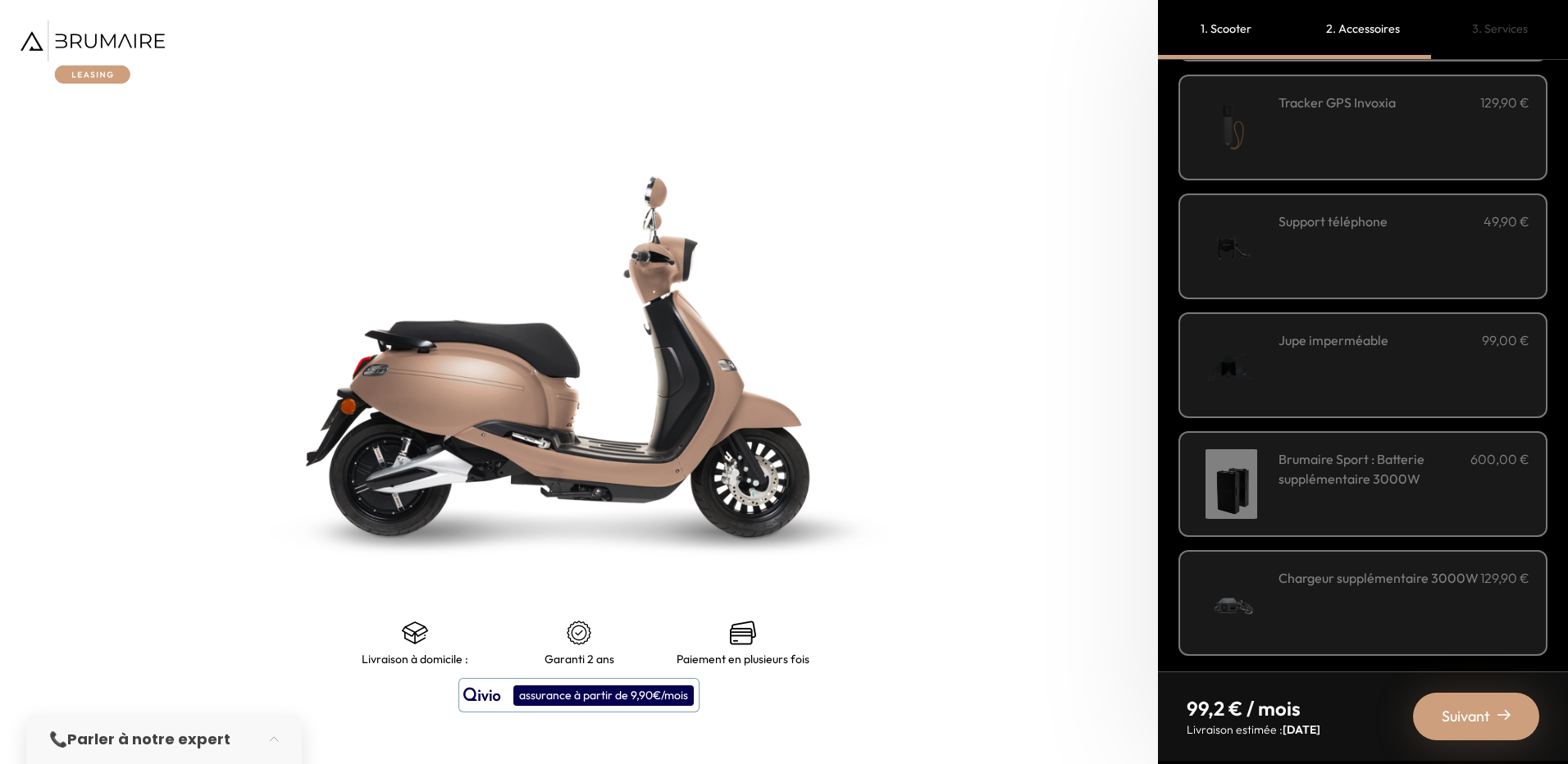
scroll to position [425, 0]
click at [1505, 729] on div "Suivant" at bounding box center [1476, 717] width 126 height 48
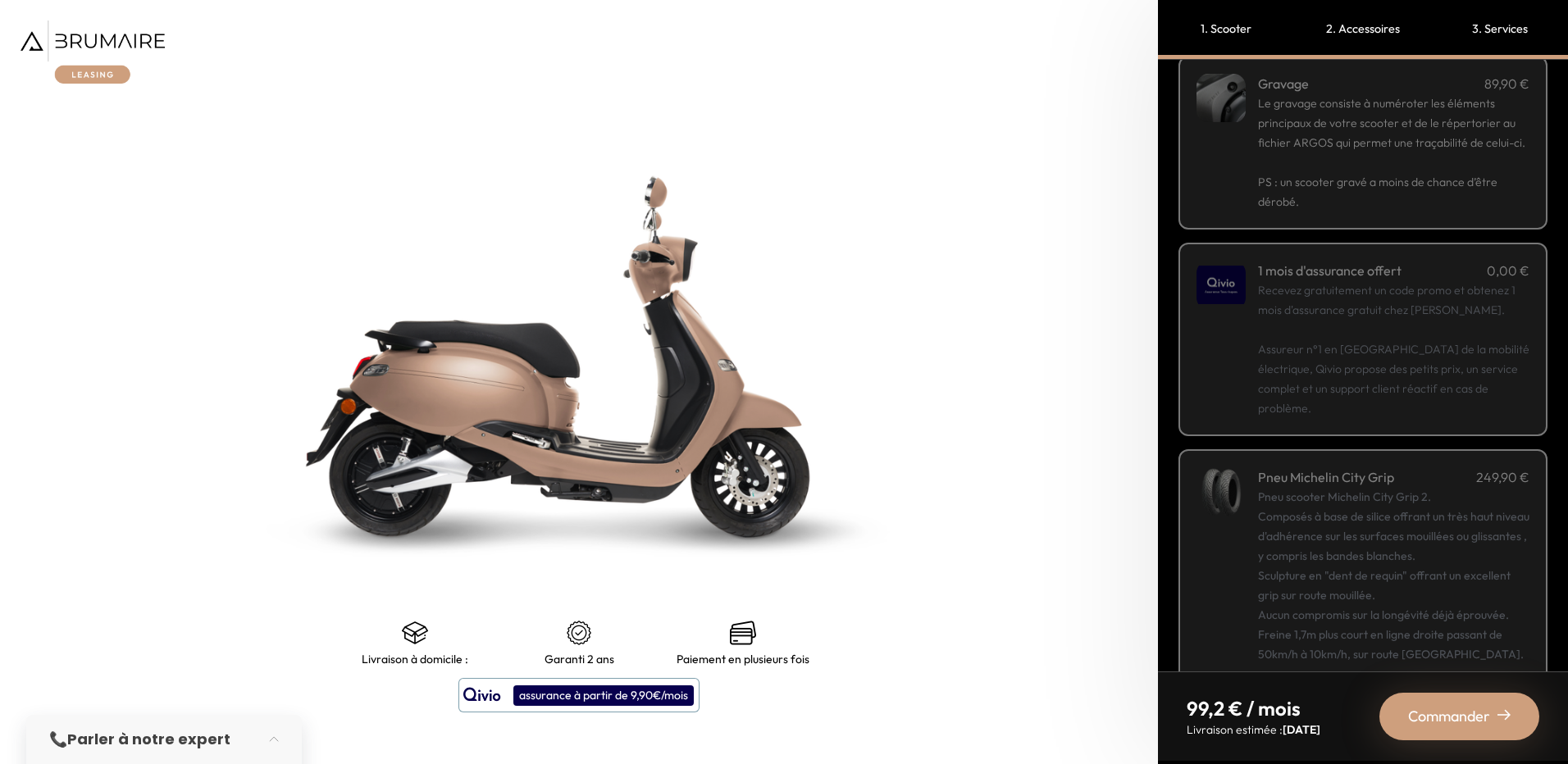
scroll to position [153, 0]
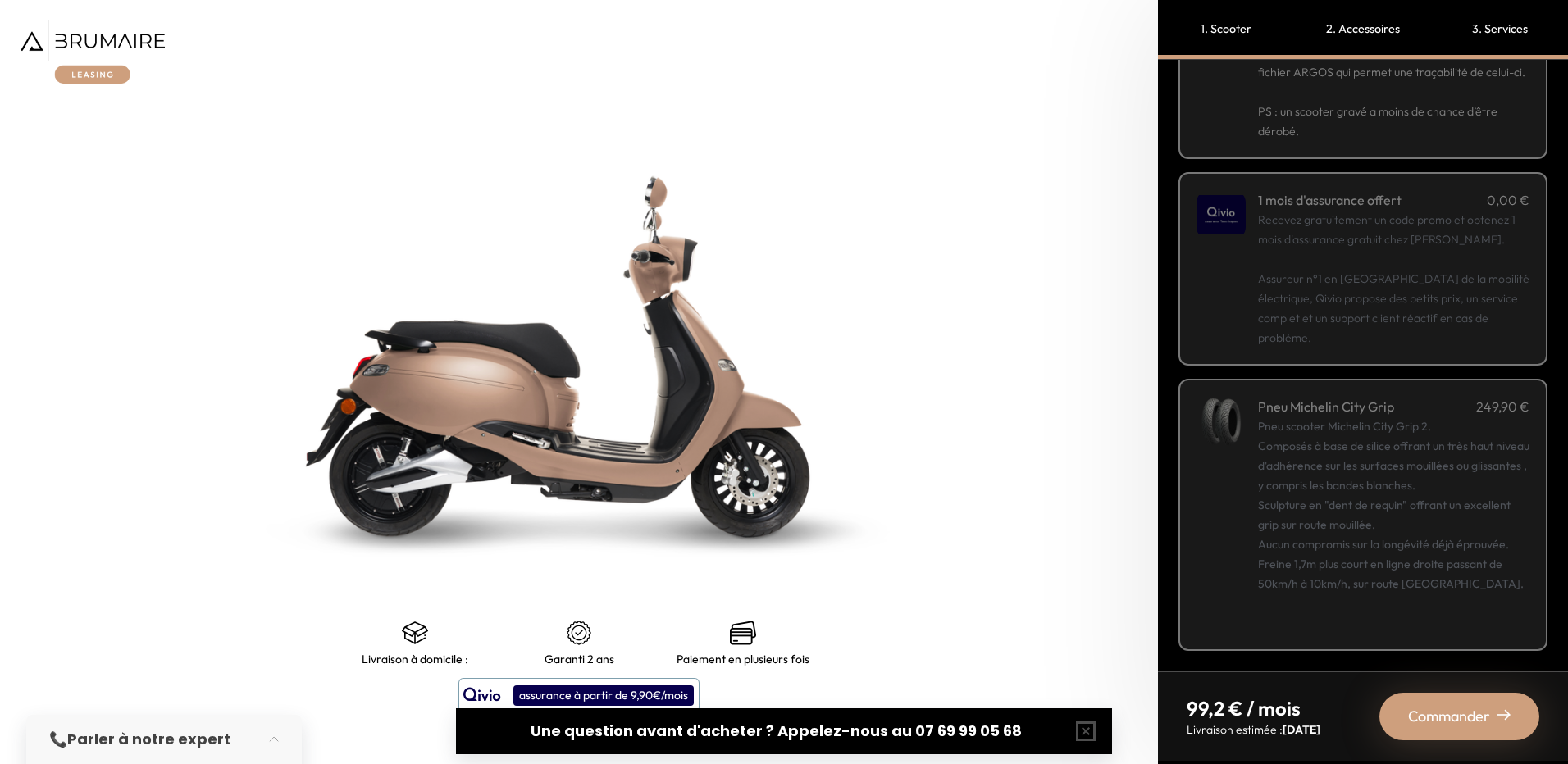
click at [1388, 281] on p "Recevez gratuitement un code promo et obtenez 1 mois d'assurance gratuit chez Q…" at bounding box center [1394, 278] width 272 height 138
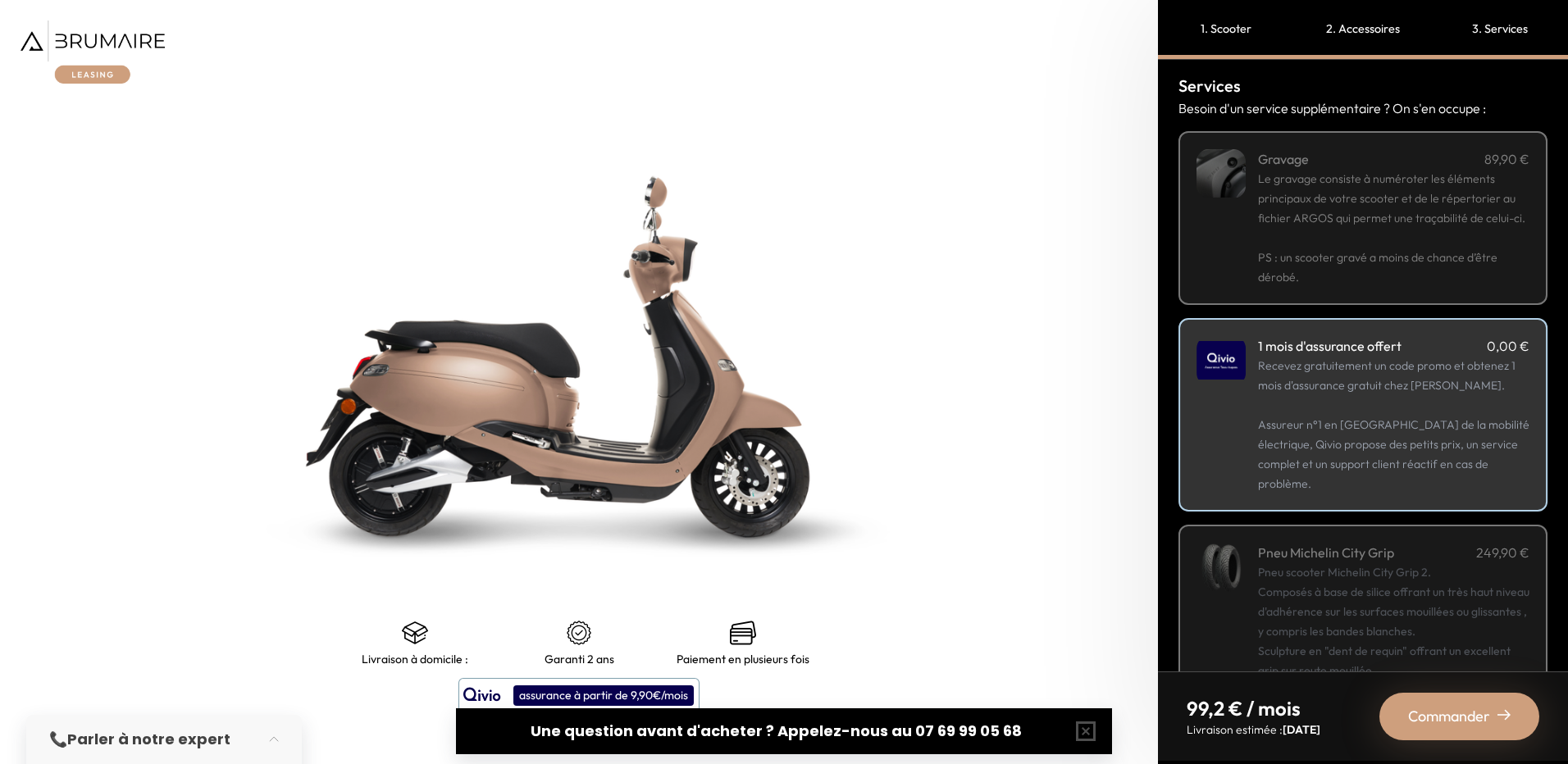
scroll to position [0, 0]
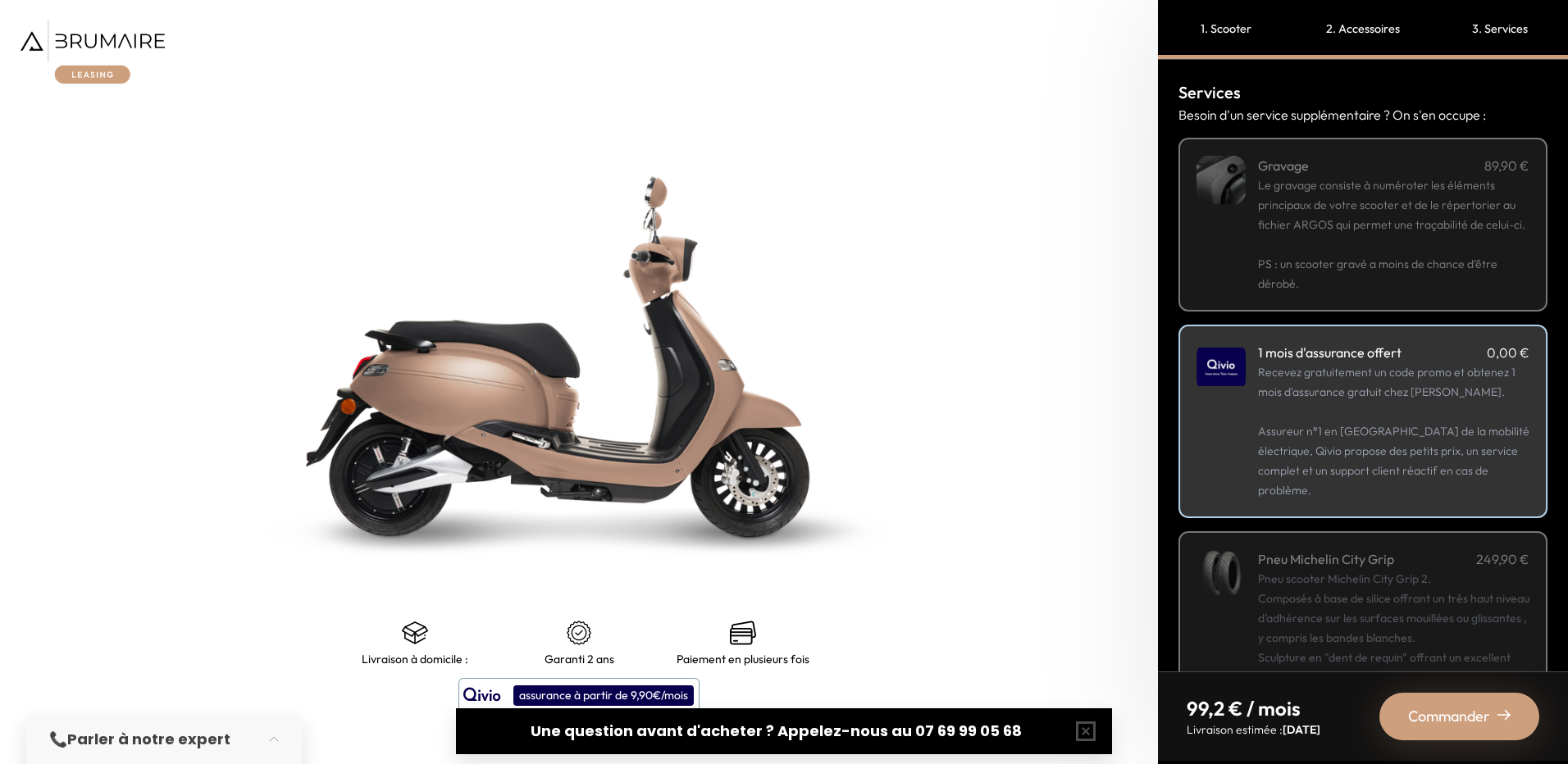
click at [1399, 268] on p "PS : un scooter gravé a moins de chance d’être dérobé." at bounding box center [1394, 263] width 272 height 59
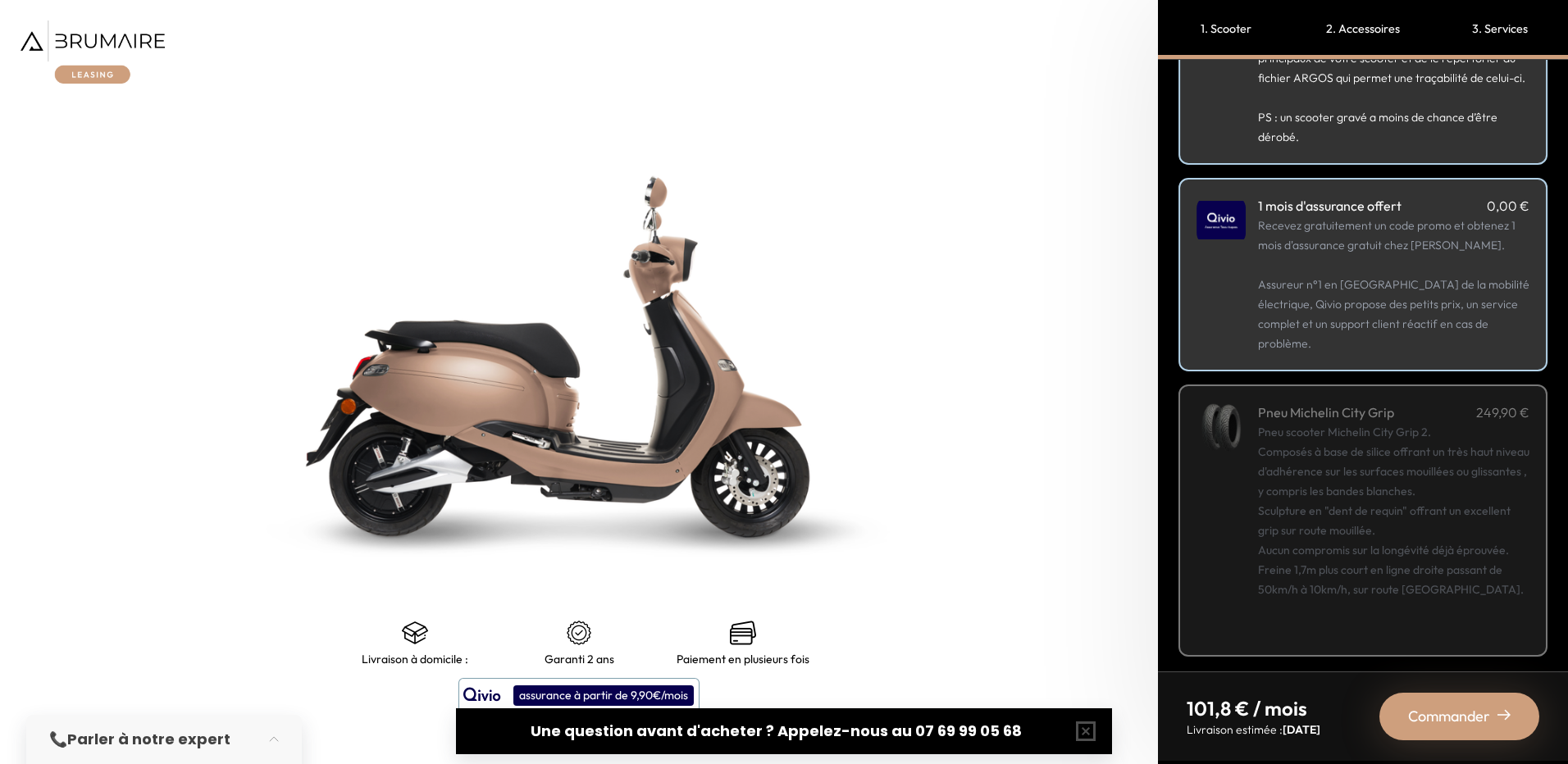
scroll to position [153, 0]
click at [1471, 728] on span "Commander" at bounding box center [1449, 717] width 82 height 23
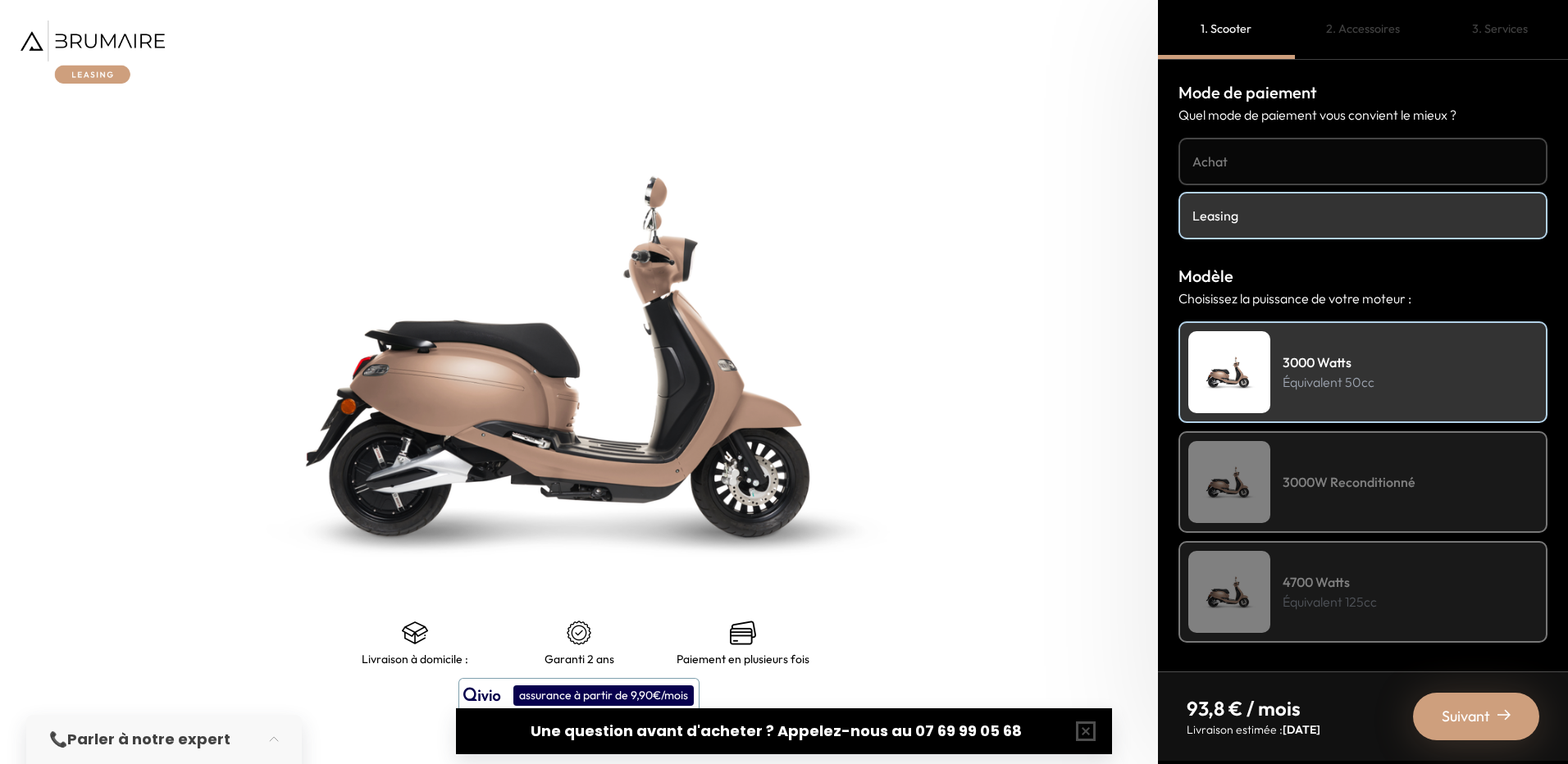
click at [1365, 492] on div "3000W Reconditionné" at bounding box center [1363, 482] width 369 height 102
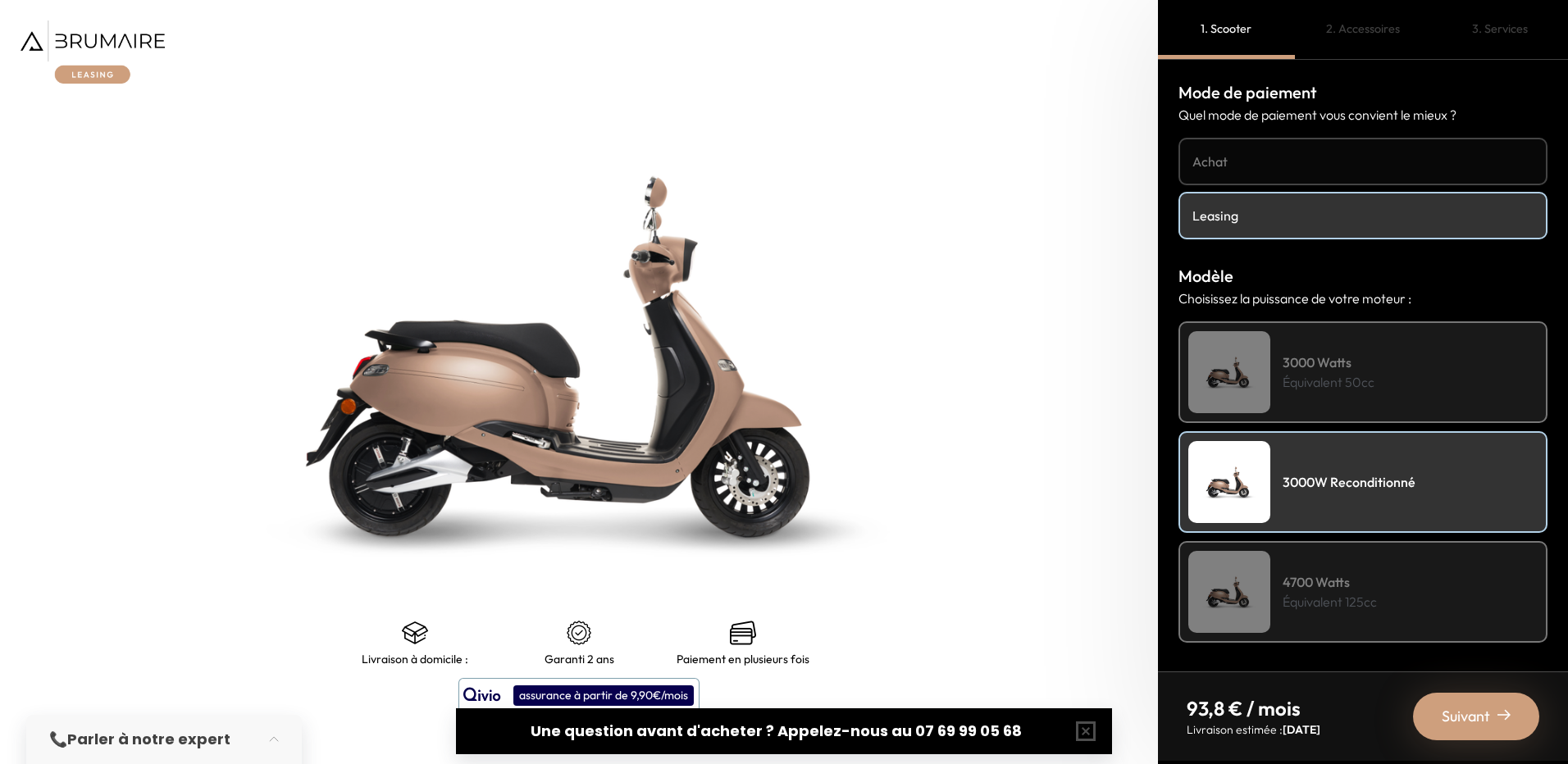
click at [1356, 383] on p "Équivalent 50cc" at bounding box center [1328, 382] width 92 height 20
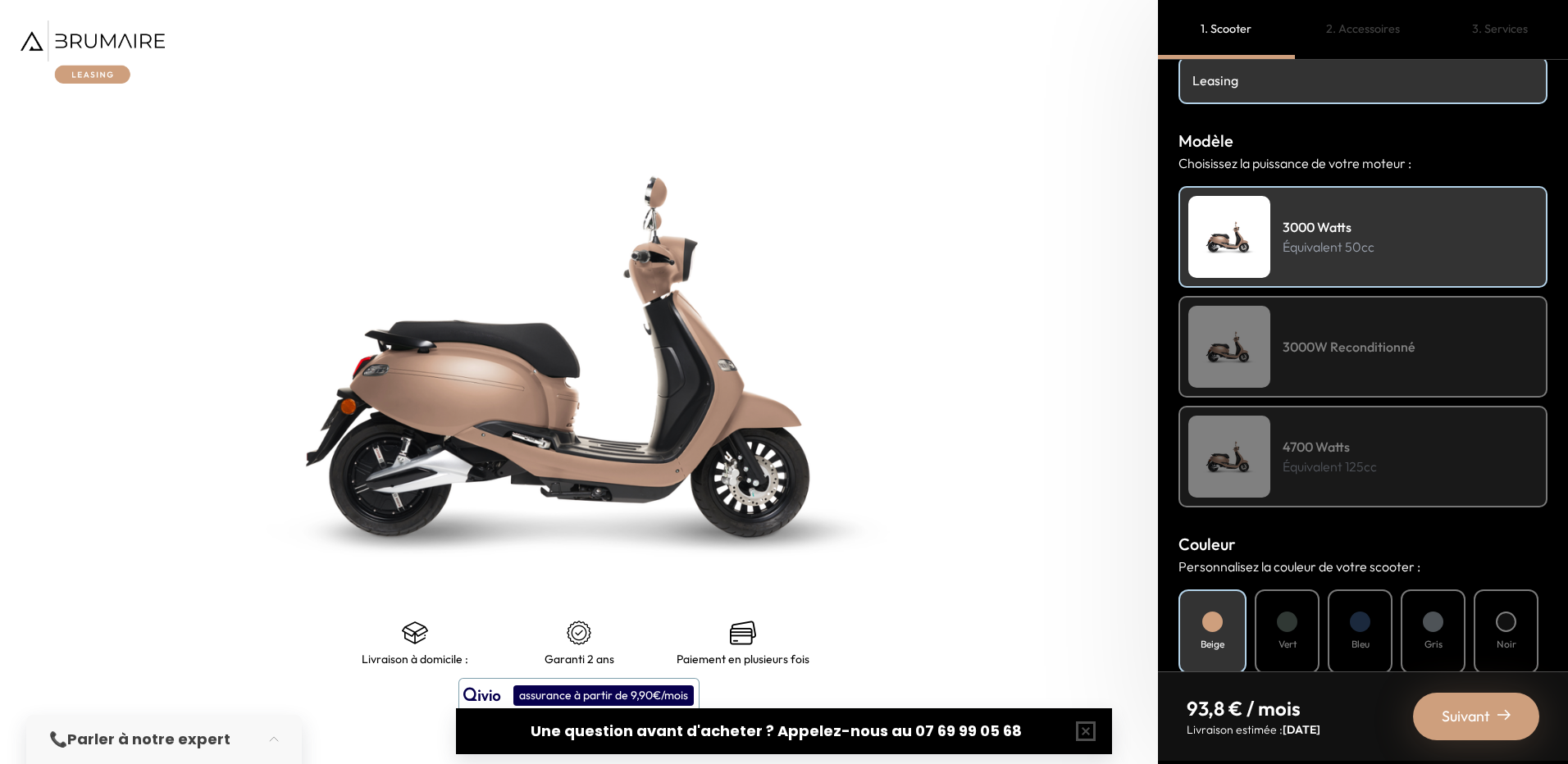
scroll to position [164, 0]
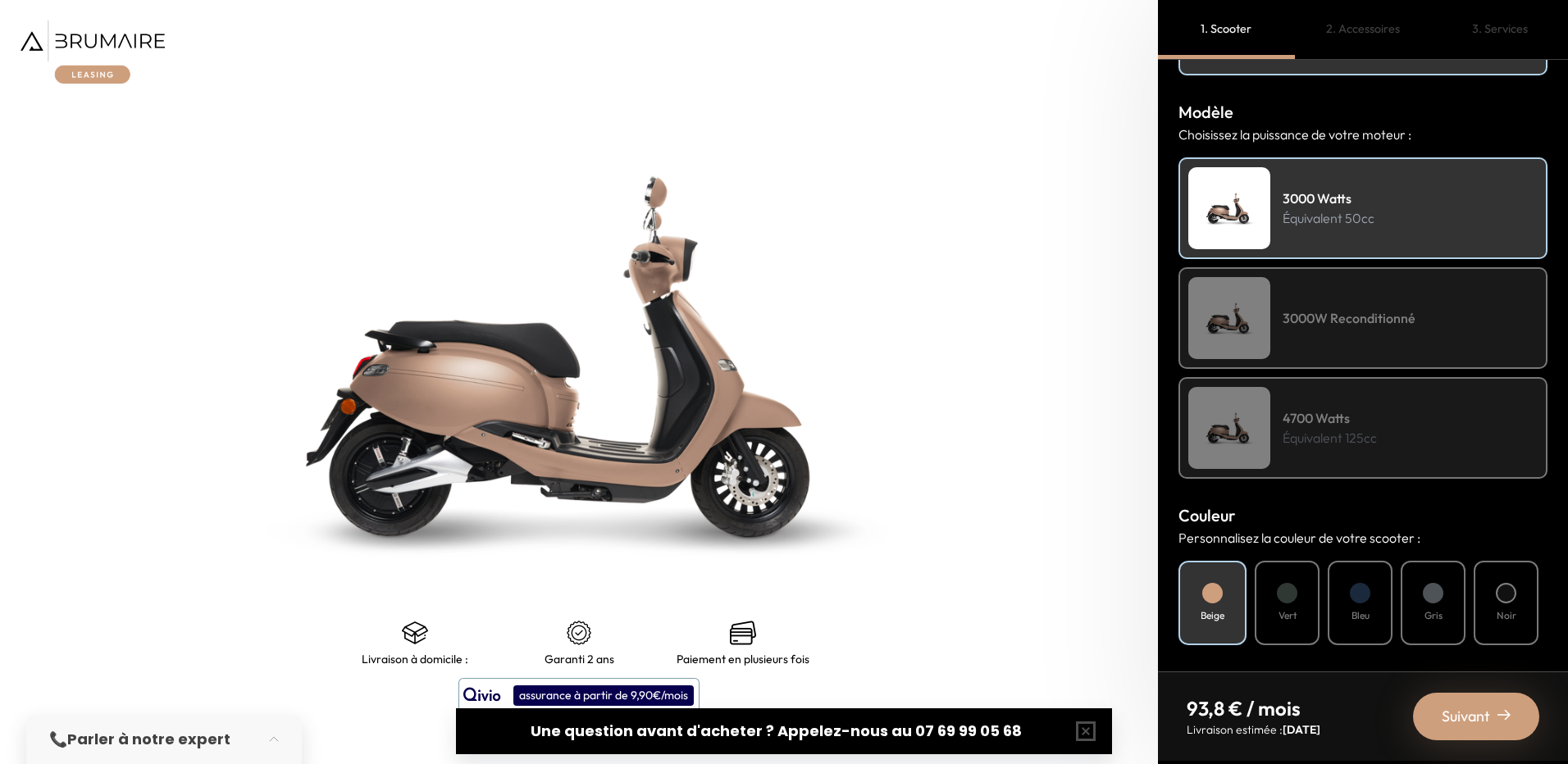
click at [1298, 597] on div at bounding box center [1287, 593] width 21 height 21
click at [1504, 720] on img at bounding box center [1504, 715] width 13 height 13
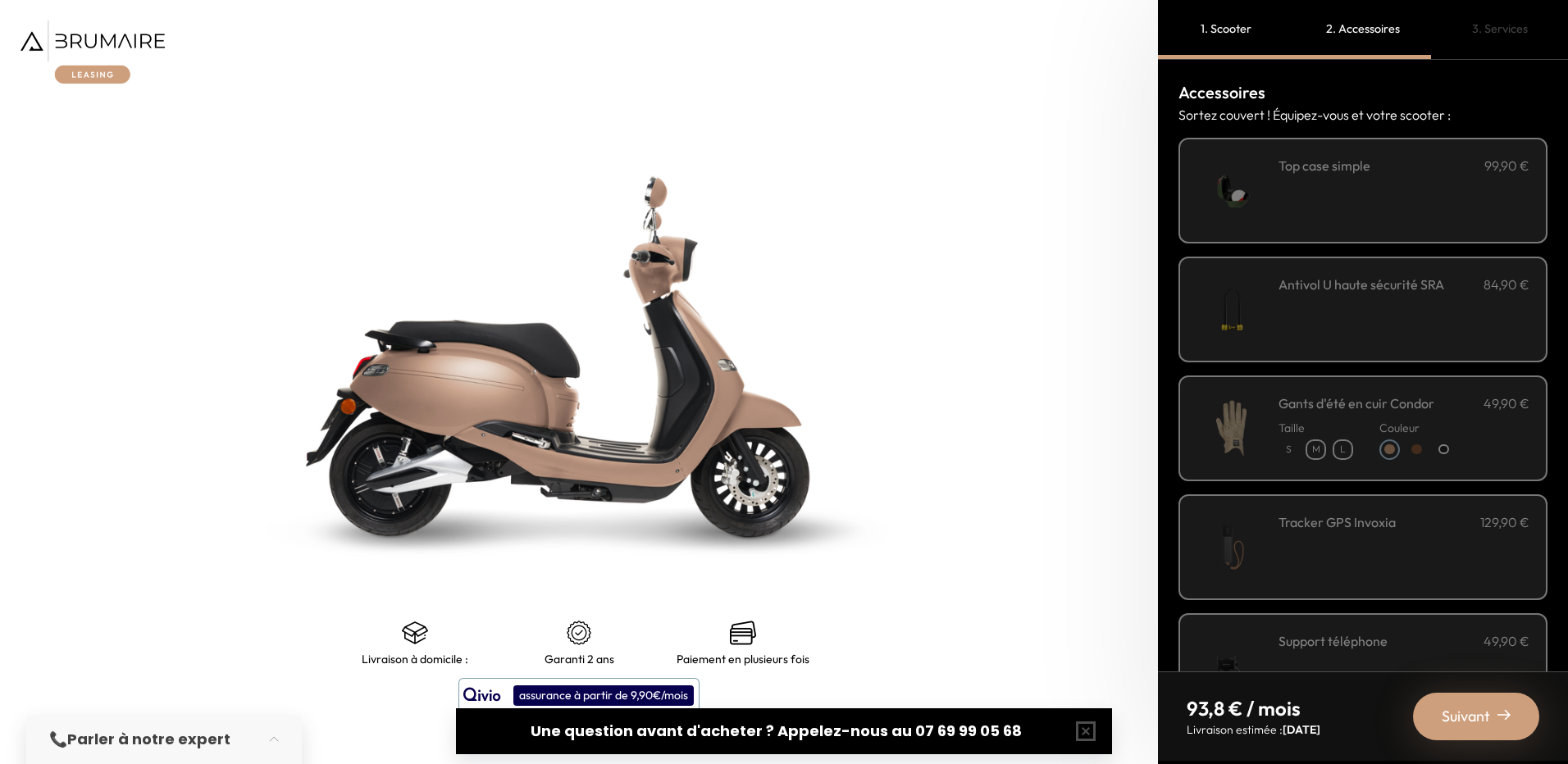
click at [1279, 202] on div "**********" at bounding box center [1404, 191] width 251 height 69
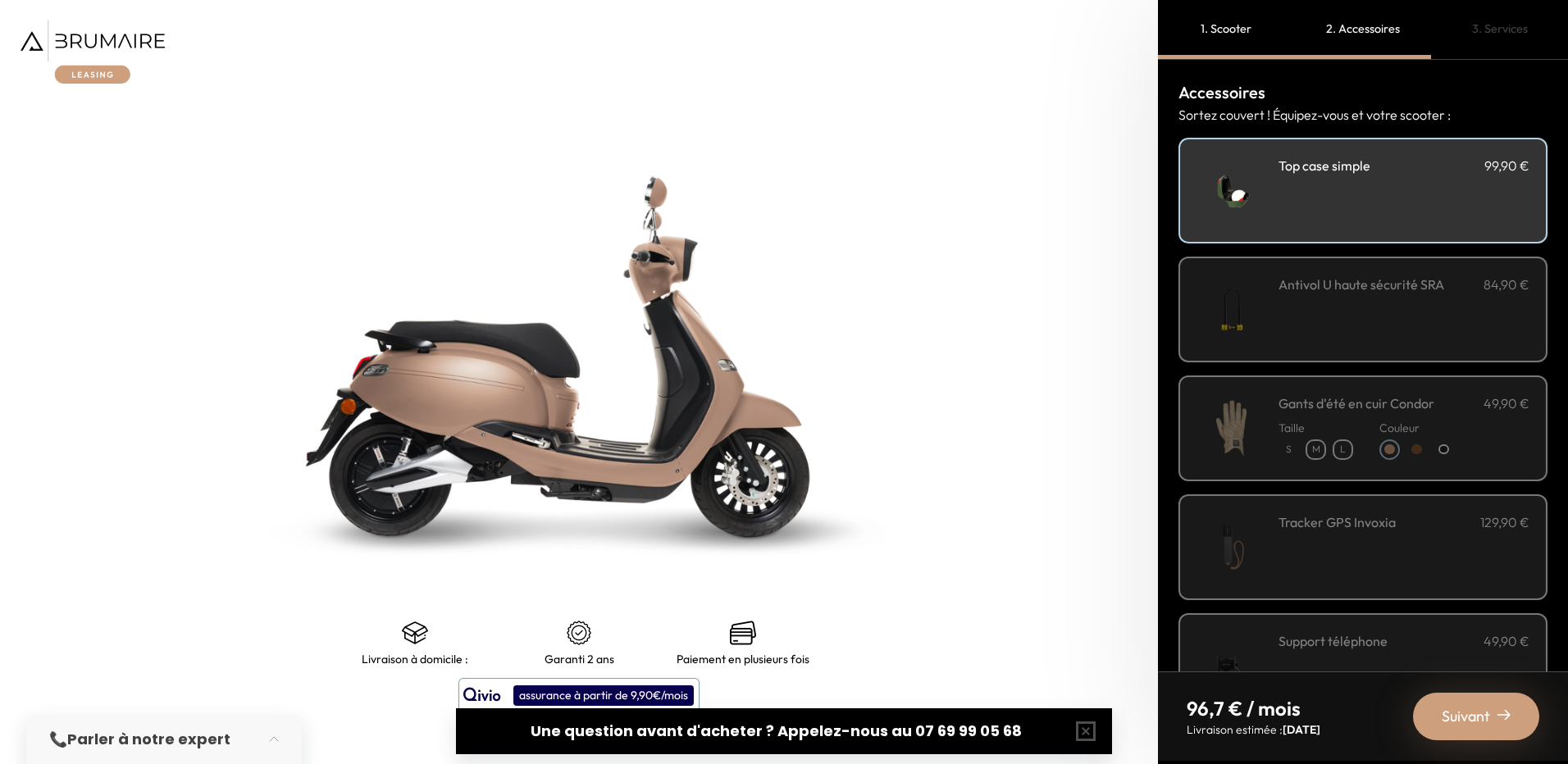
scroll to position [0, 0]
click at [1373, 309] on div "Antivol U haute sécurité SRA 84,90 €" at bounding box center [1404, 310] width 251 height 69
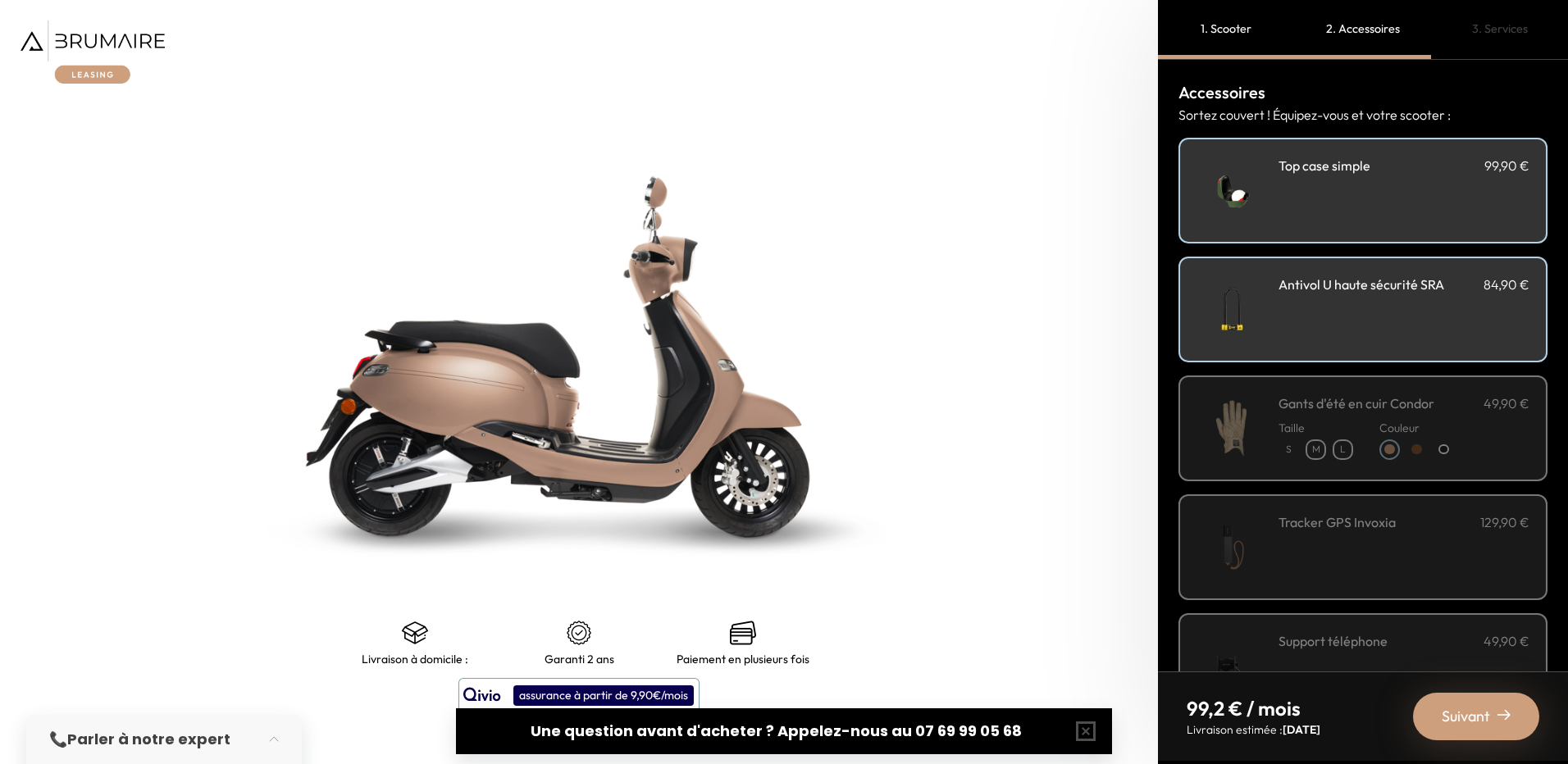
click at [1398, 318] on div "Antivol U haute sécurité SRA 84,90 €" at bounding box center [1404, 310] width 251 height 69
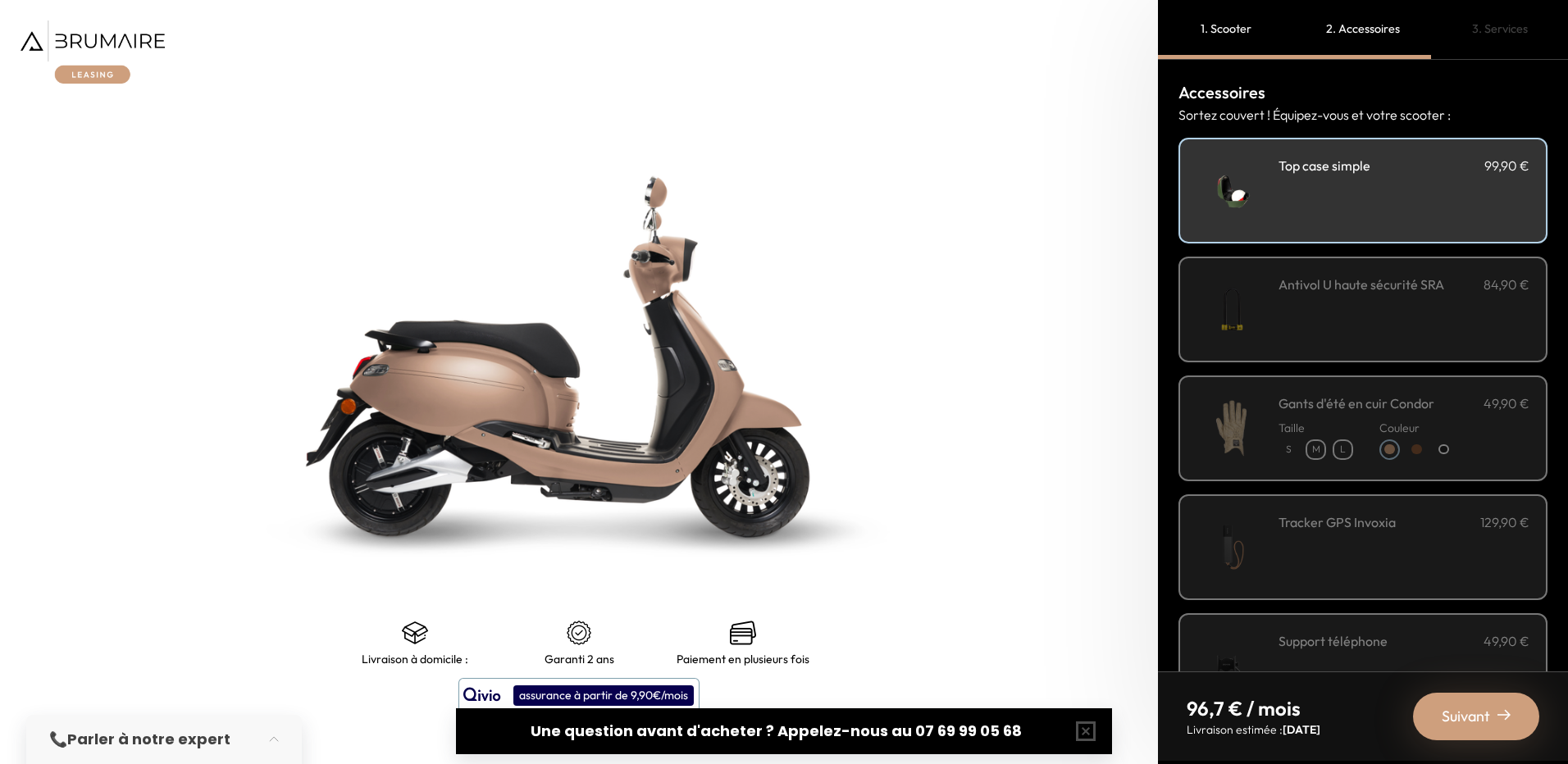
click at [1367, 196] on div "**********" at bounding box center [1404, 191] width 251 height 69
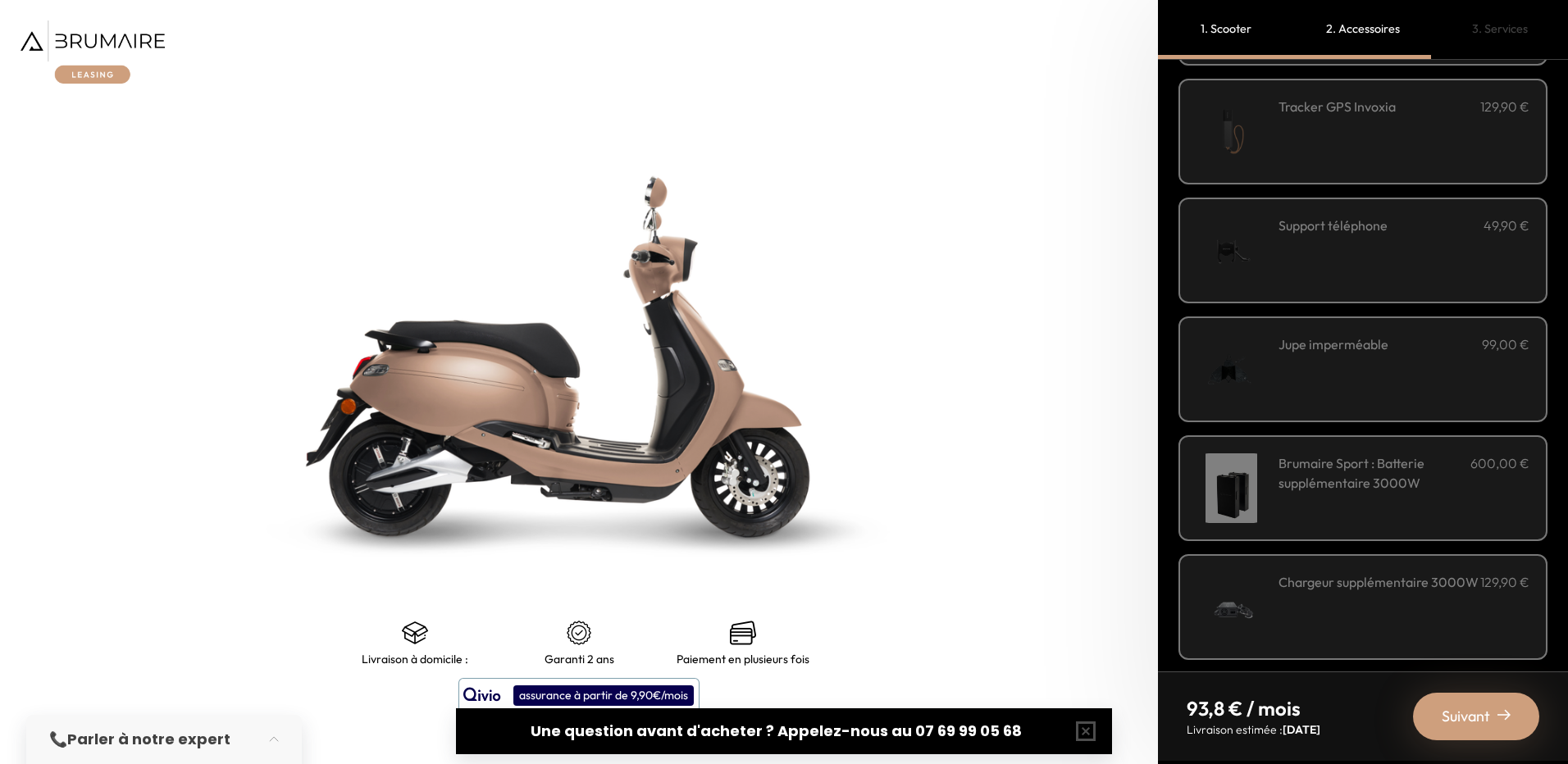
scroll to position [425, 0]
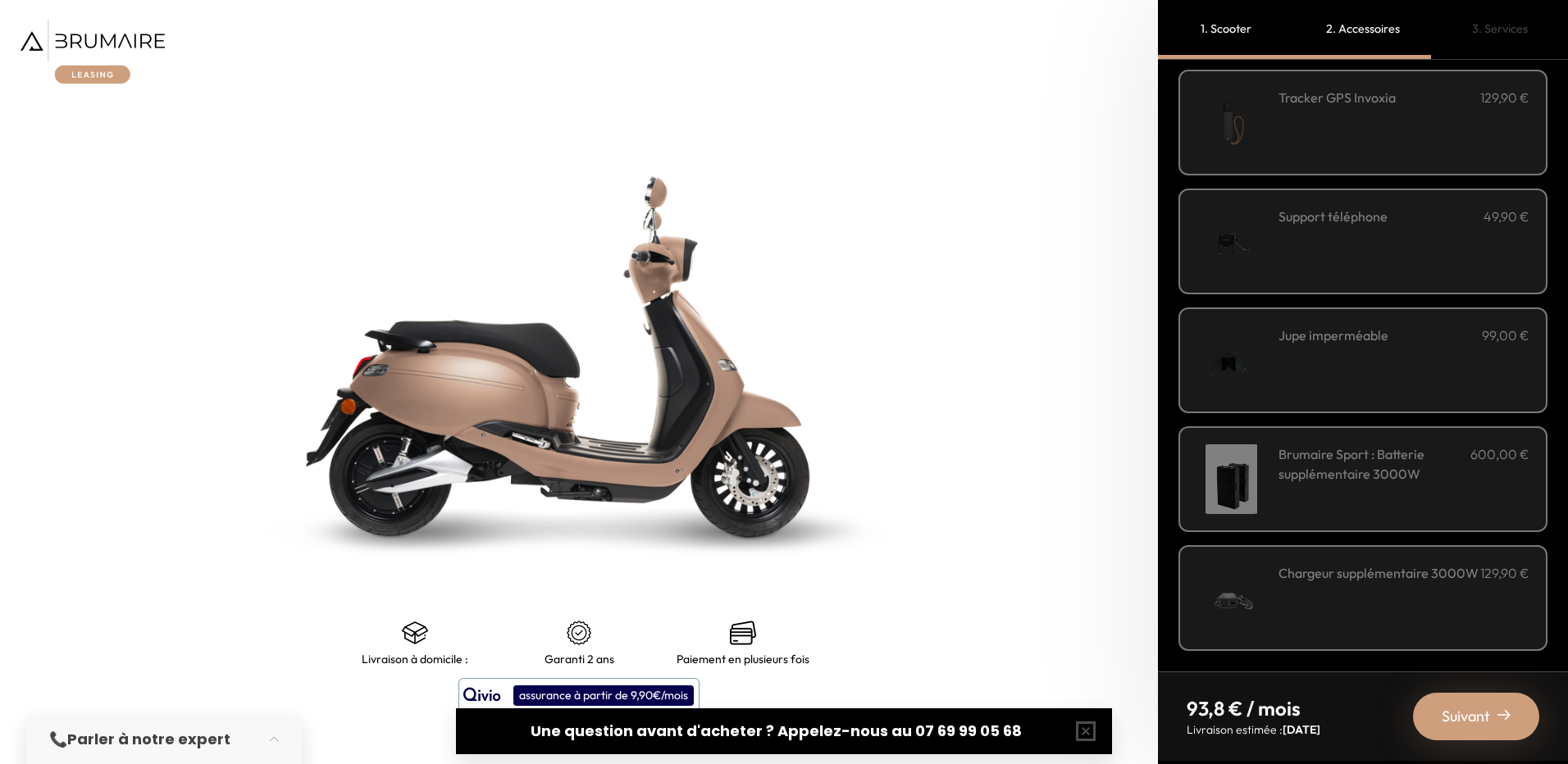
click at [1485, 712] on span "Suivant" at bounding box center [1466, 717] width 49 height 23
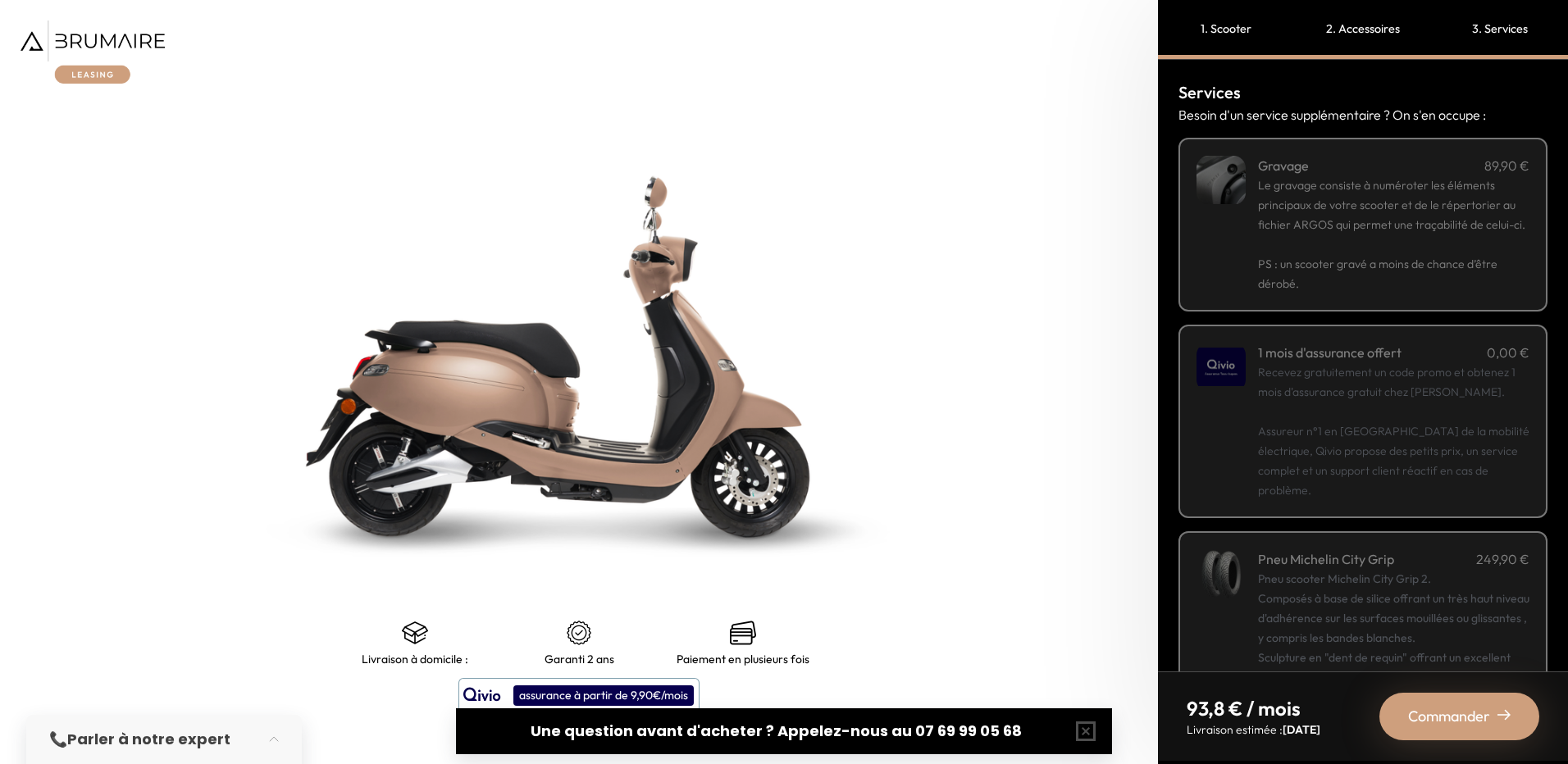
click at [1345, 235] on p "Le gravage consiste à numéroter les éléments principaux de votre scooter et de …" at bounding box center [1394, 204] width 272 height 59
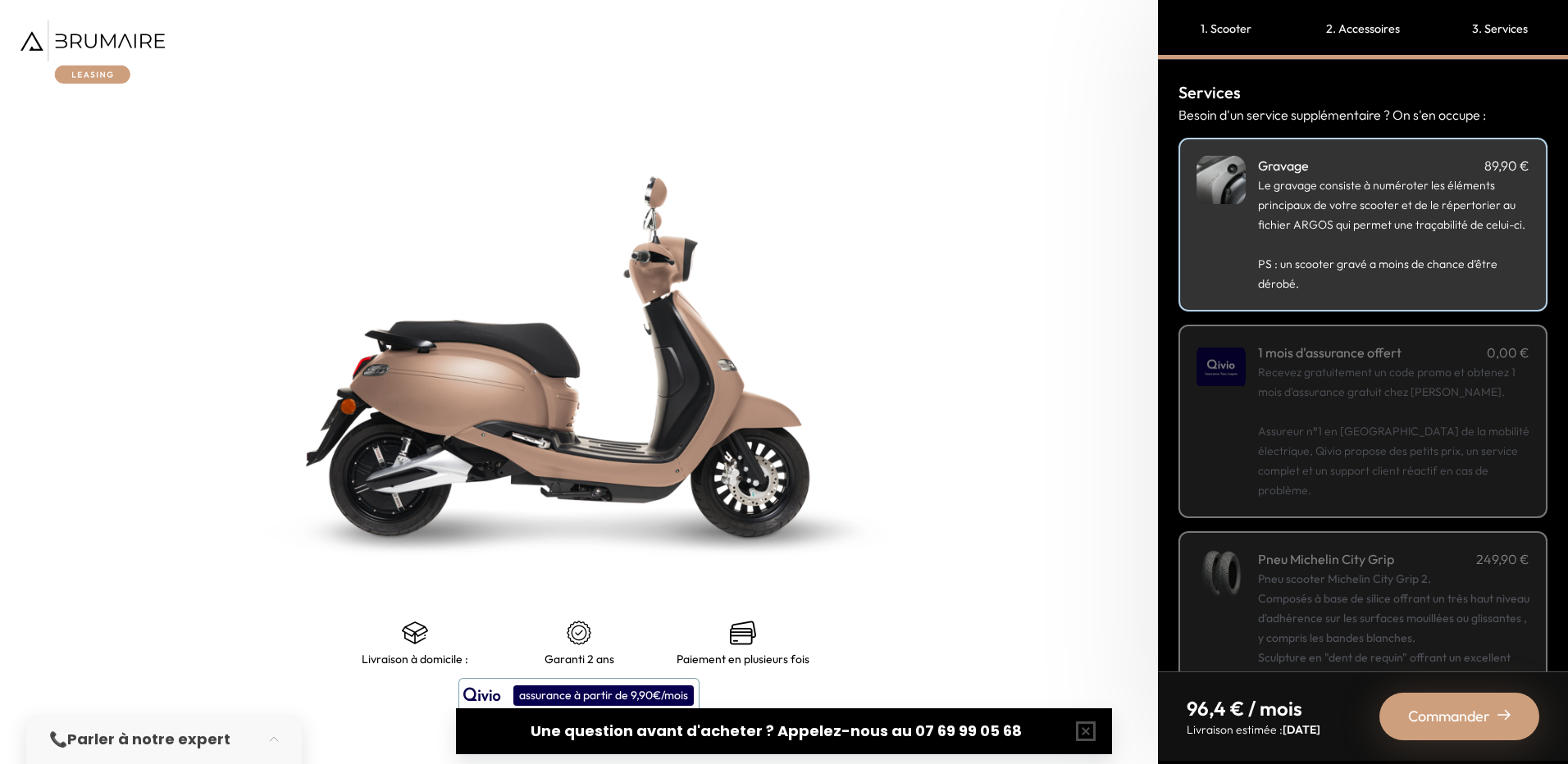
click at [1365, 414] on p "Recevez gratuitement un code promo et obtenez 1 mois d'assurance gratuit chez Q…" at bounding box center [1394, 431] width 272 height 138
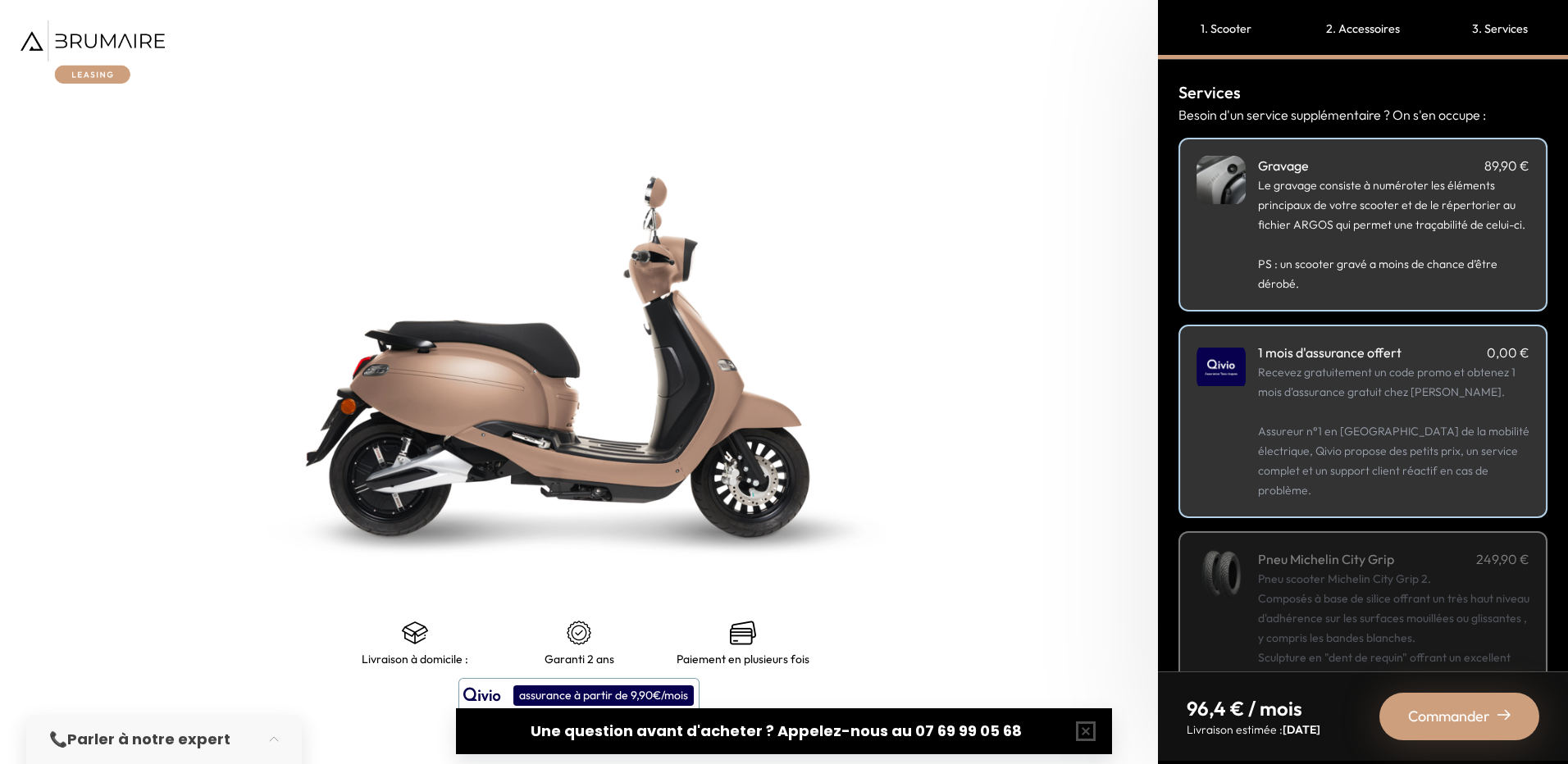
click at [1456, 732] on div "Commander" at bounding box center [1460, 717] width 160 height 48
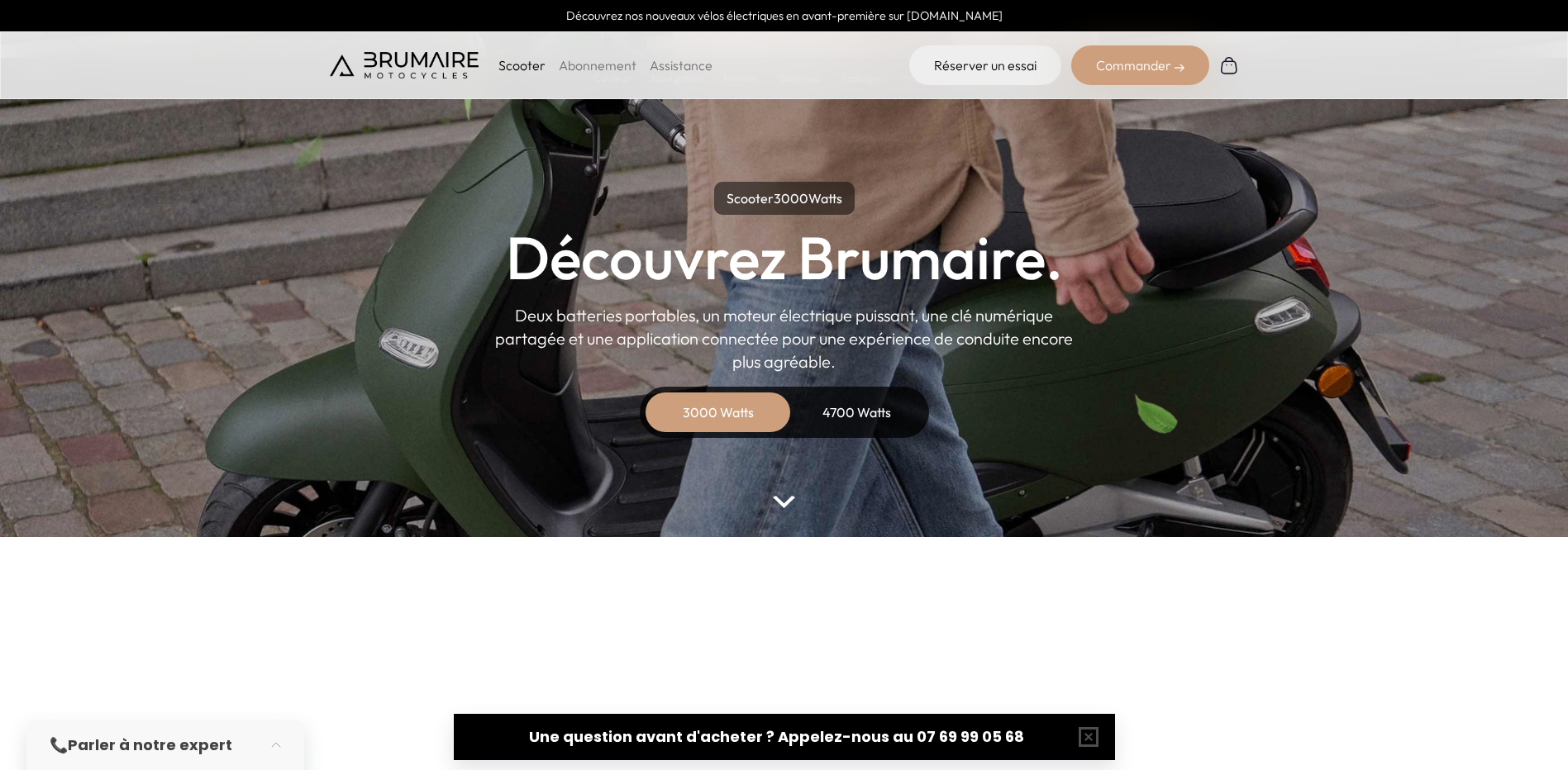
click at [784, 509] on parallax-hero "Scooter 3000 Watts Découvrez Brumaire. Deux batteries portables, un moteur élec…" at bounding box center [784, 268] width 1568 height 537
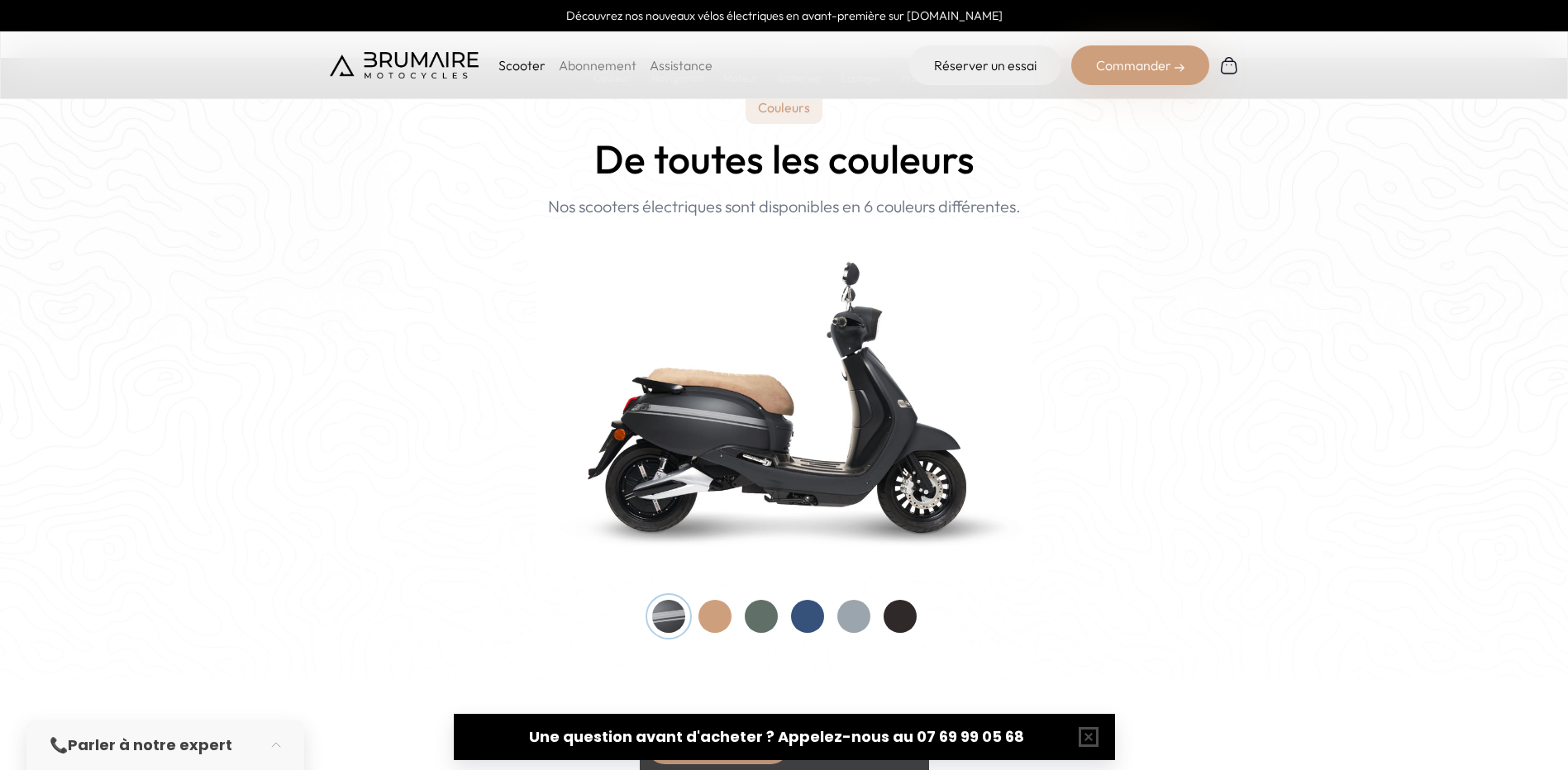
scroll to position [1653, 0]
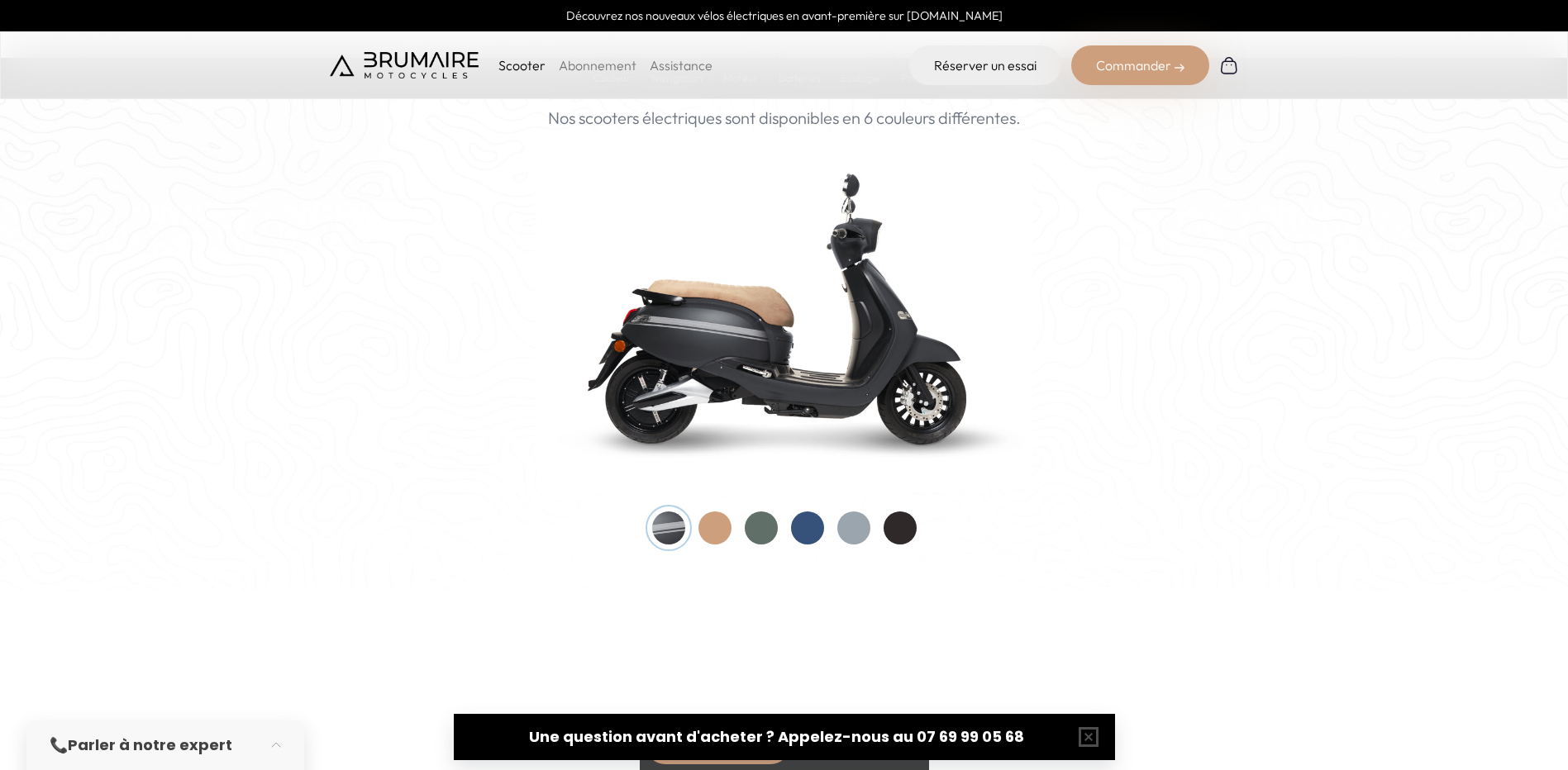
click at [779, 355] on img at bounding box center [784, 308] width 496 height 355
click at [901, 529] on div at bounding box center [900, 529] width 33 height 33
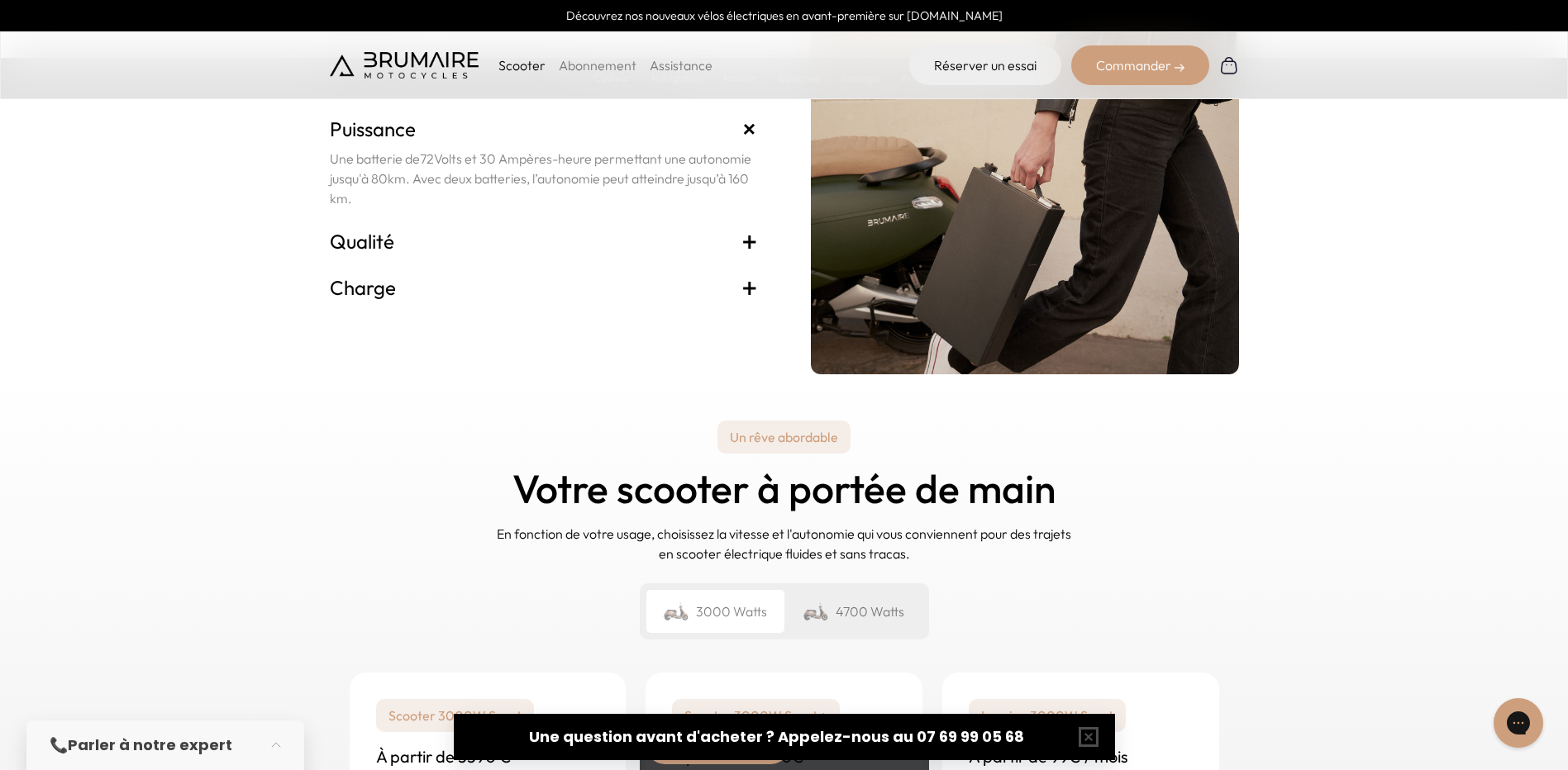
scroll to position [3389, 0]
